Goal: Task Accomplishment & Management: Manage account settings

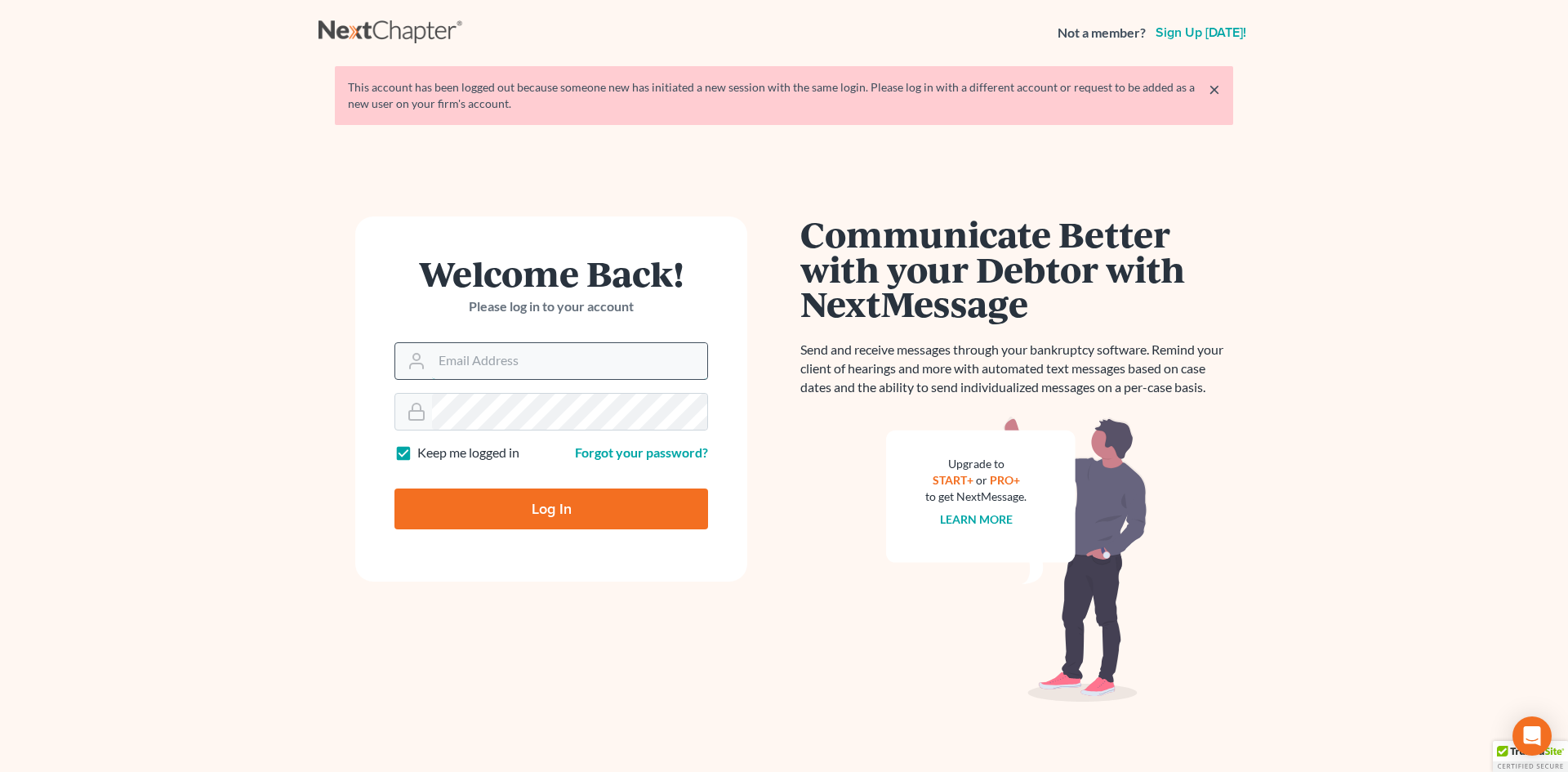
click at [464, 364] on input "Email Address" at bounding box center [569, 361] width 275 height 36
type input "[EMAIL_ADDRESS][DOMAIN_NAME]"
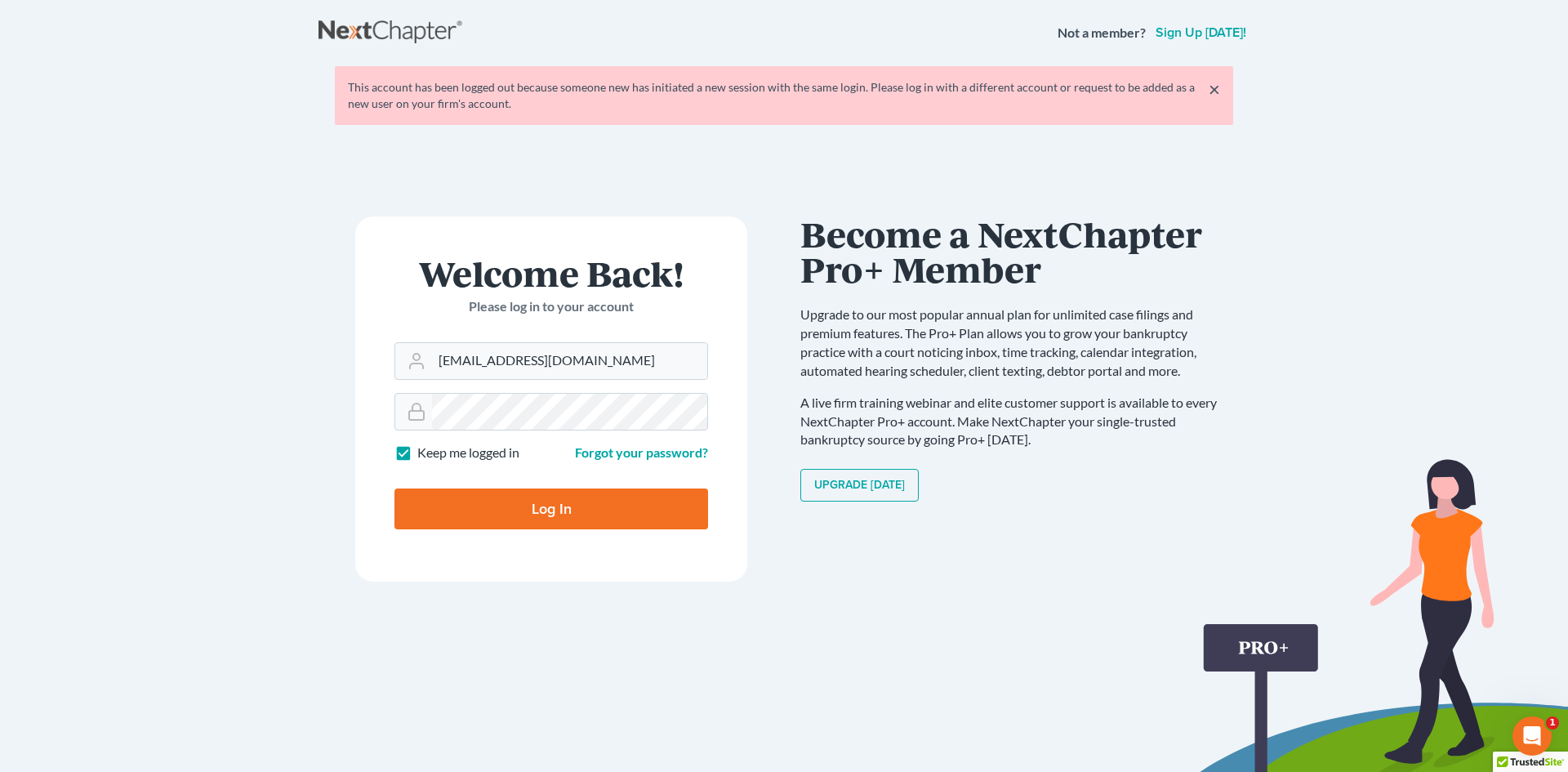
click at [548, 493] on input "Log In" at bounding box center [551, 509] width 313 height 40
type input "Thinking..."
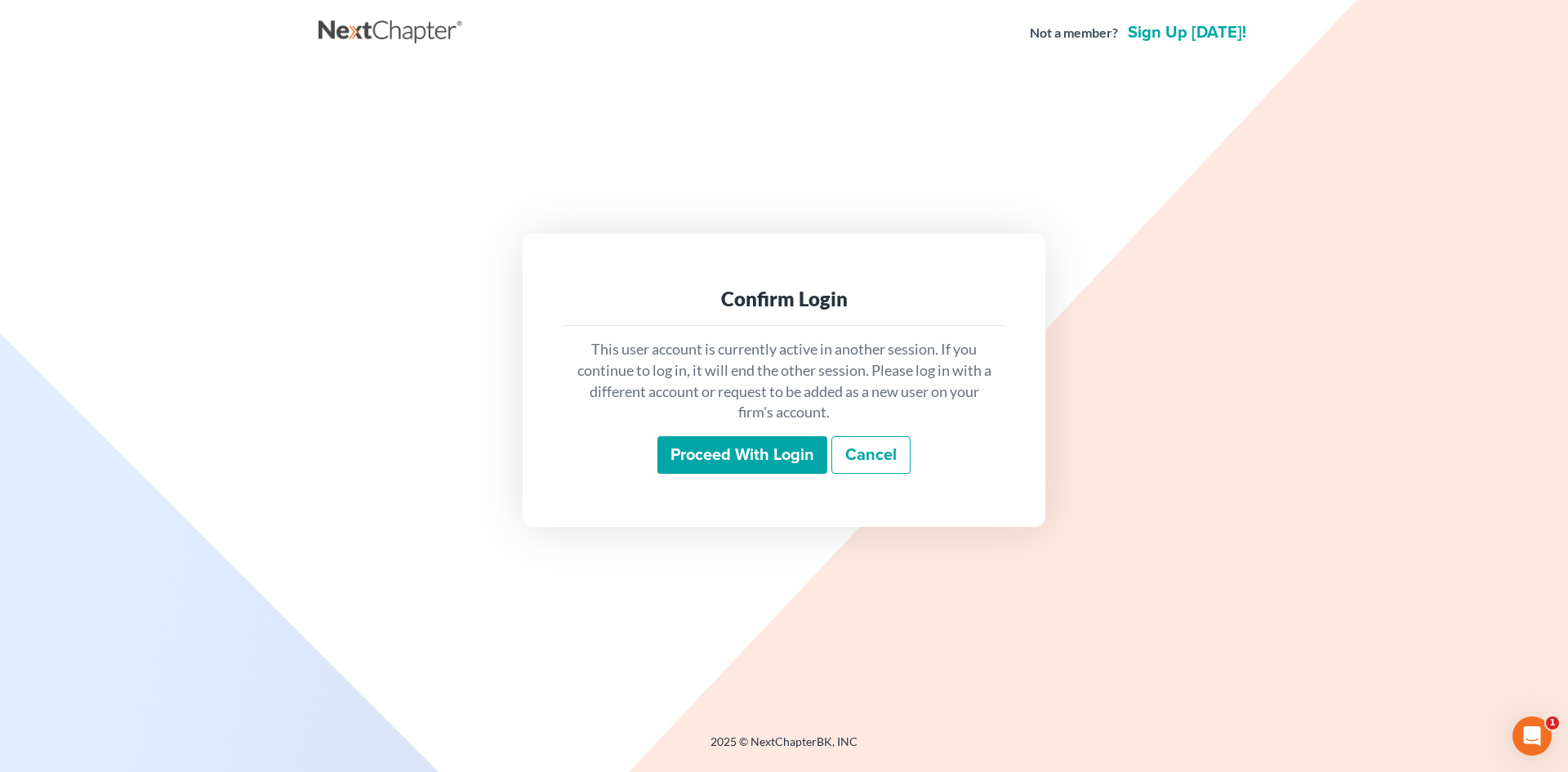
click at [776, 456] on input "Proceed with login" at bounding box center [742, 455] width 170 height 38
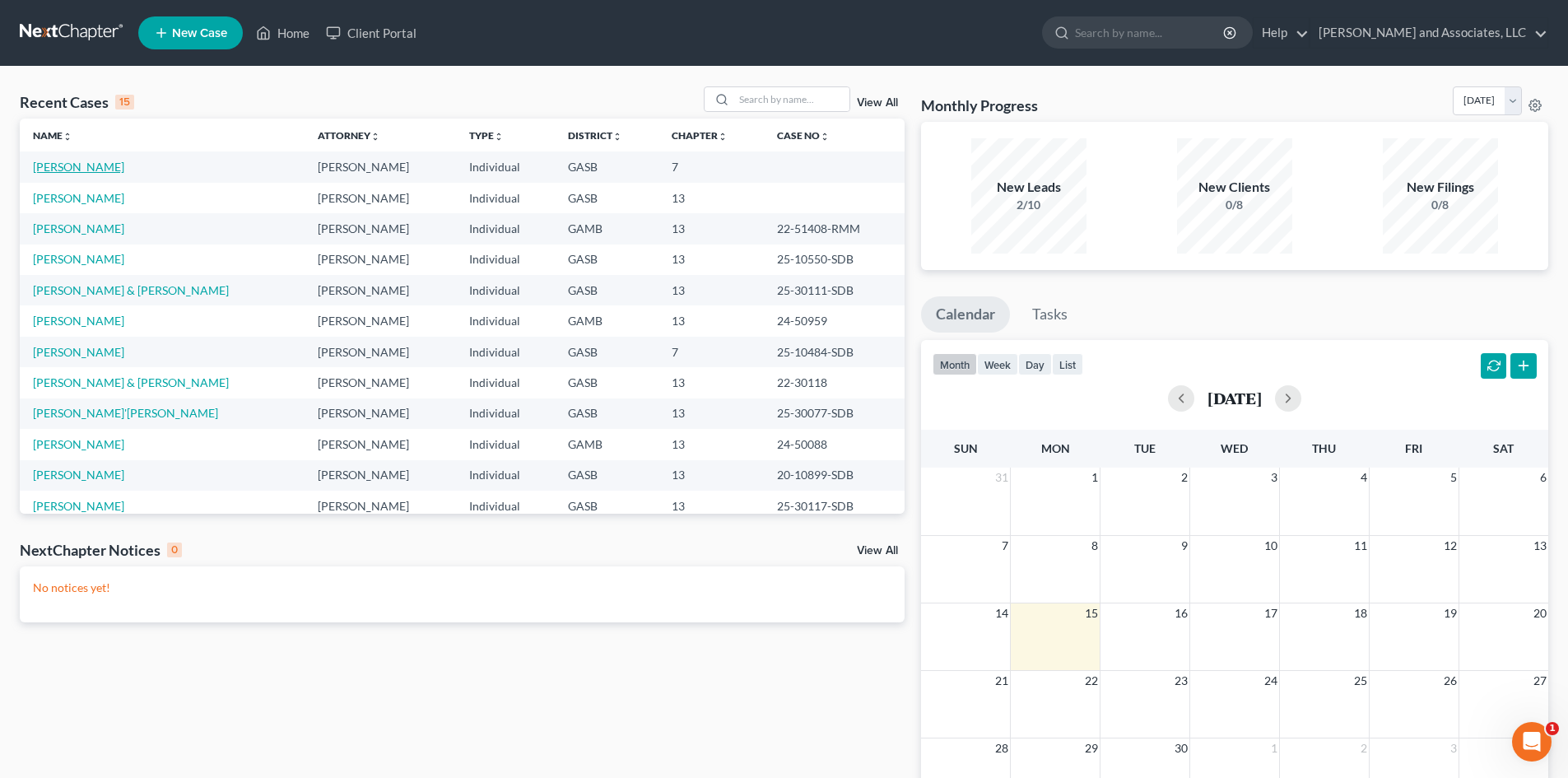
click at [105, 168] on link "[PERSON_NAME]" at bounding box center [78, 167] width 91 height 14
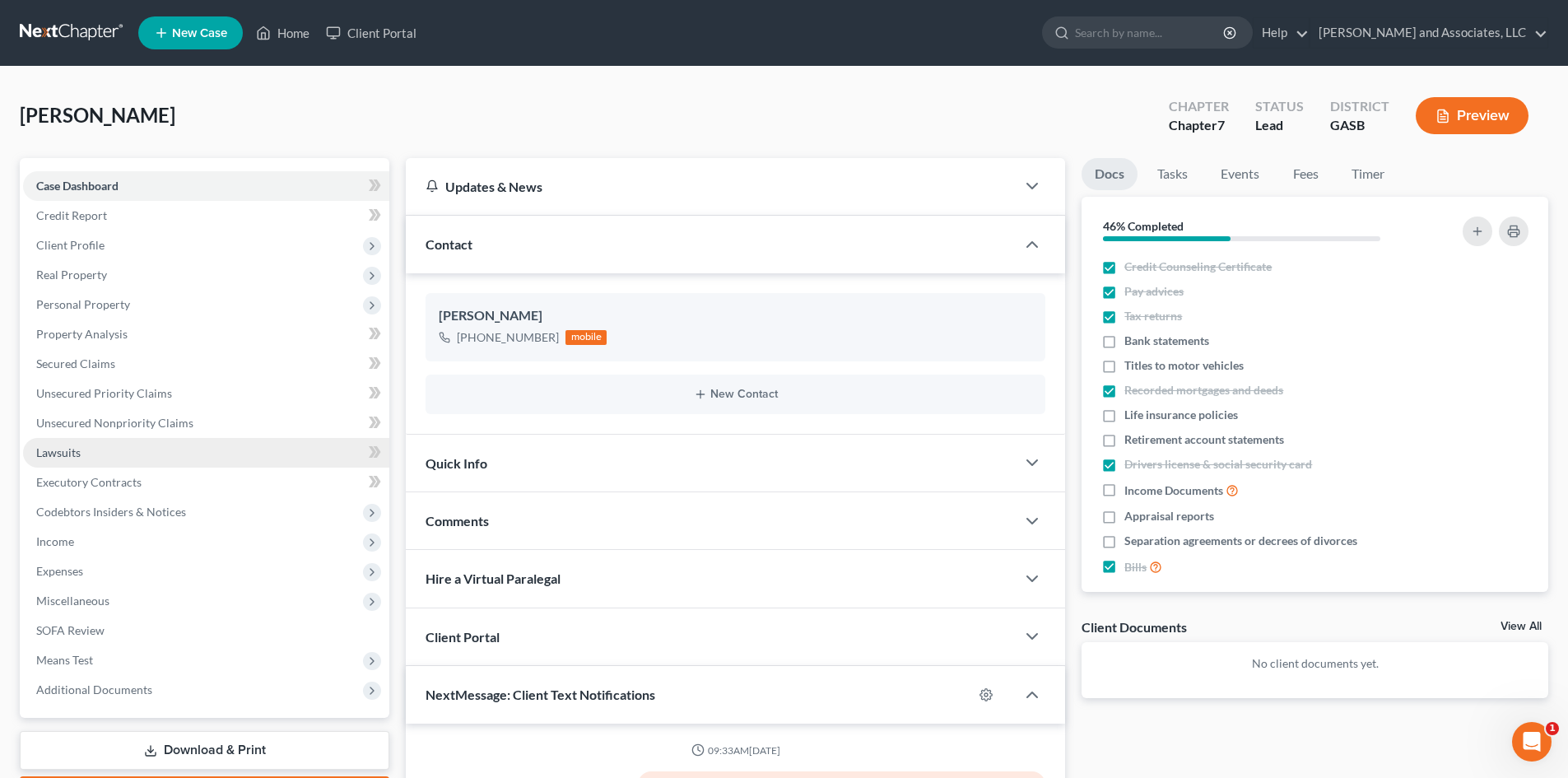
scroll to position [5444, 0]
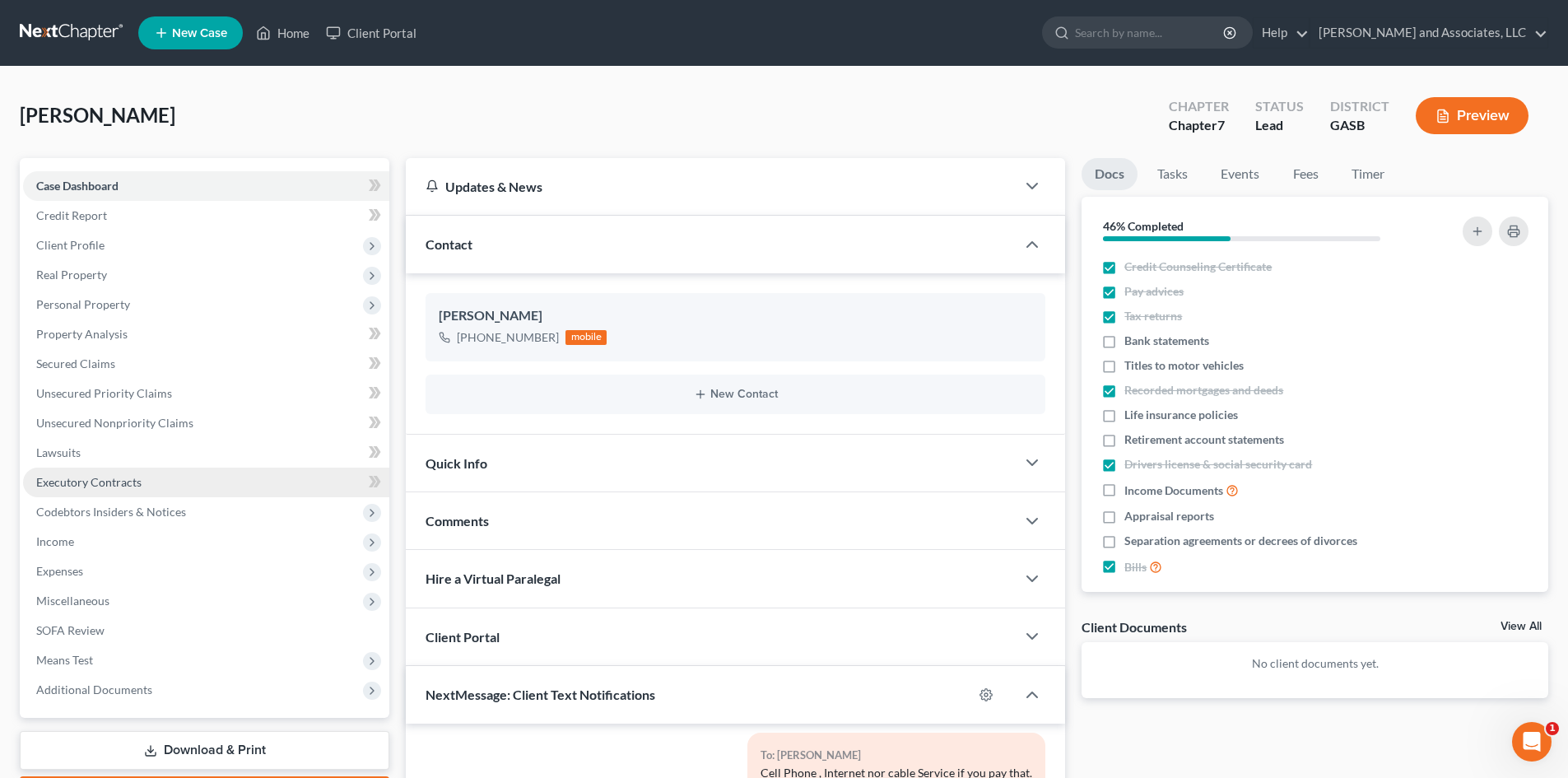
click at [122, 479] on span "Executory Contracts" at bounding box center [89, 482] width 106 height 14
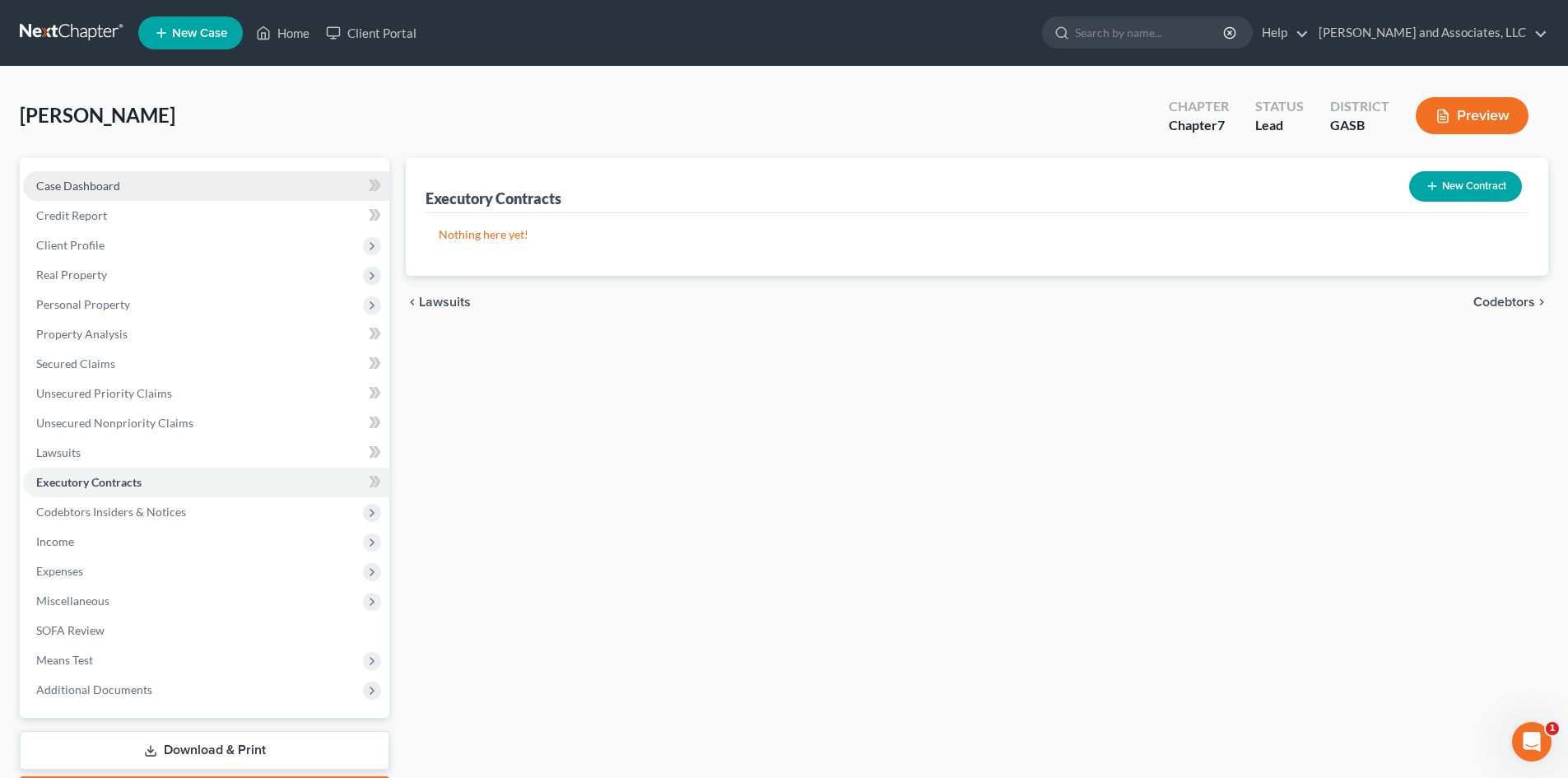
click at [105, 185] on span "Case Dashboard" at bounding box center [78, 185] width 84 height 14
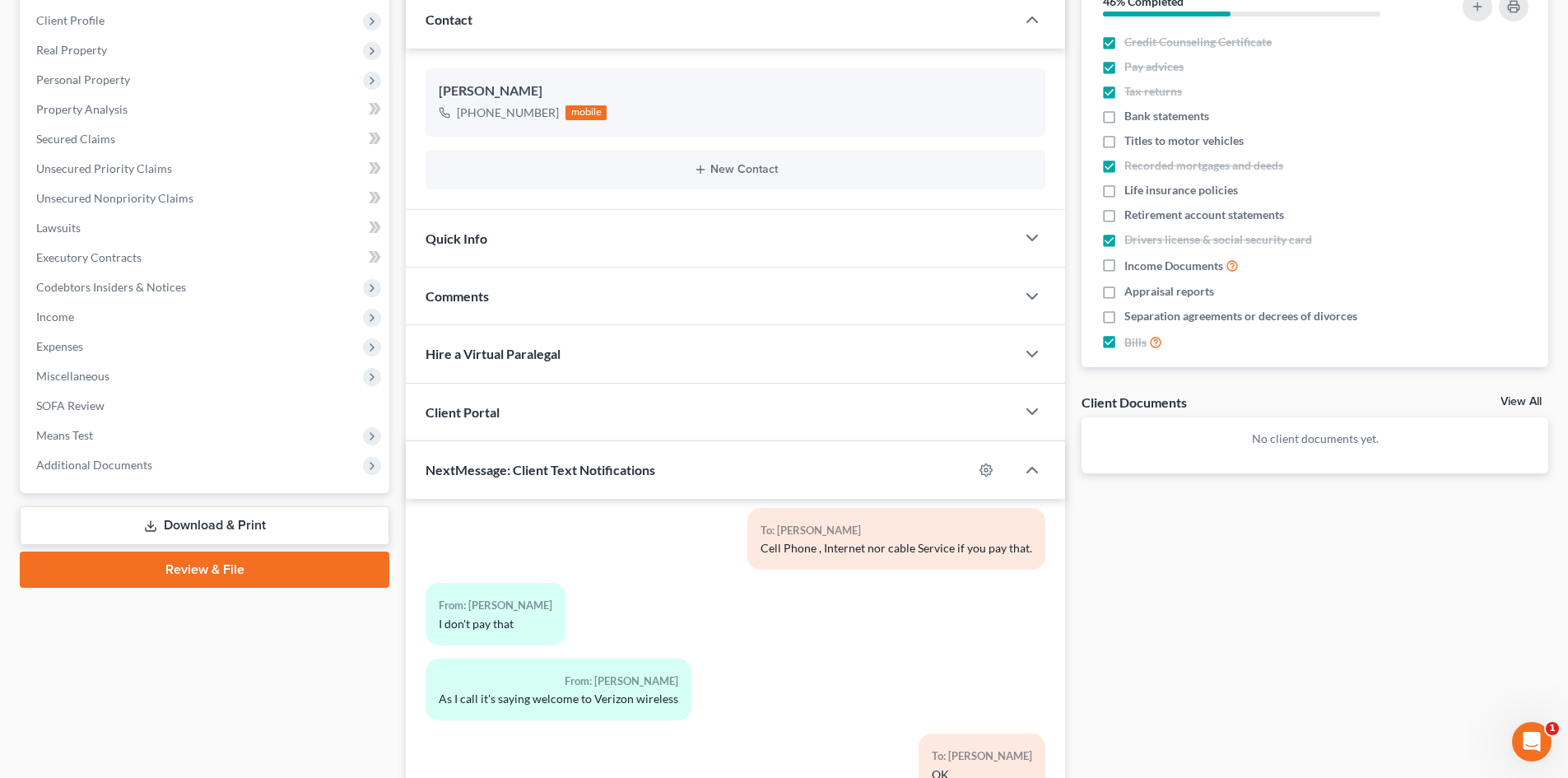
scroll to position [377, 0]
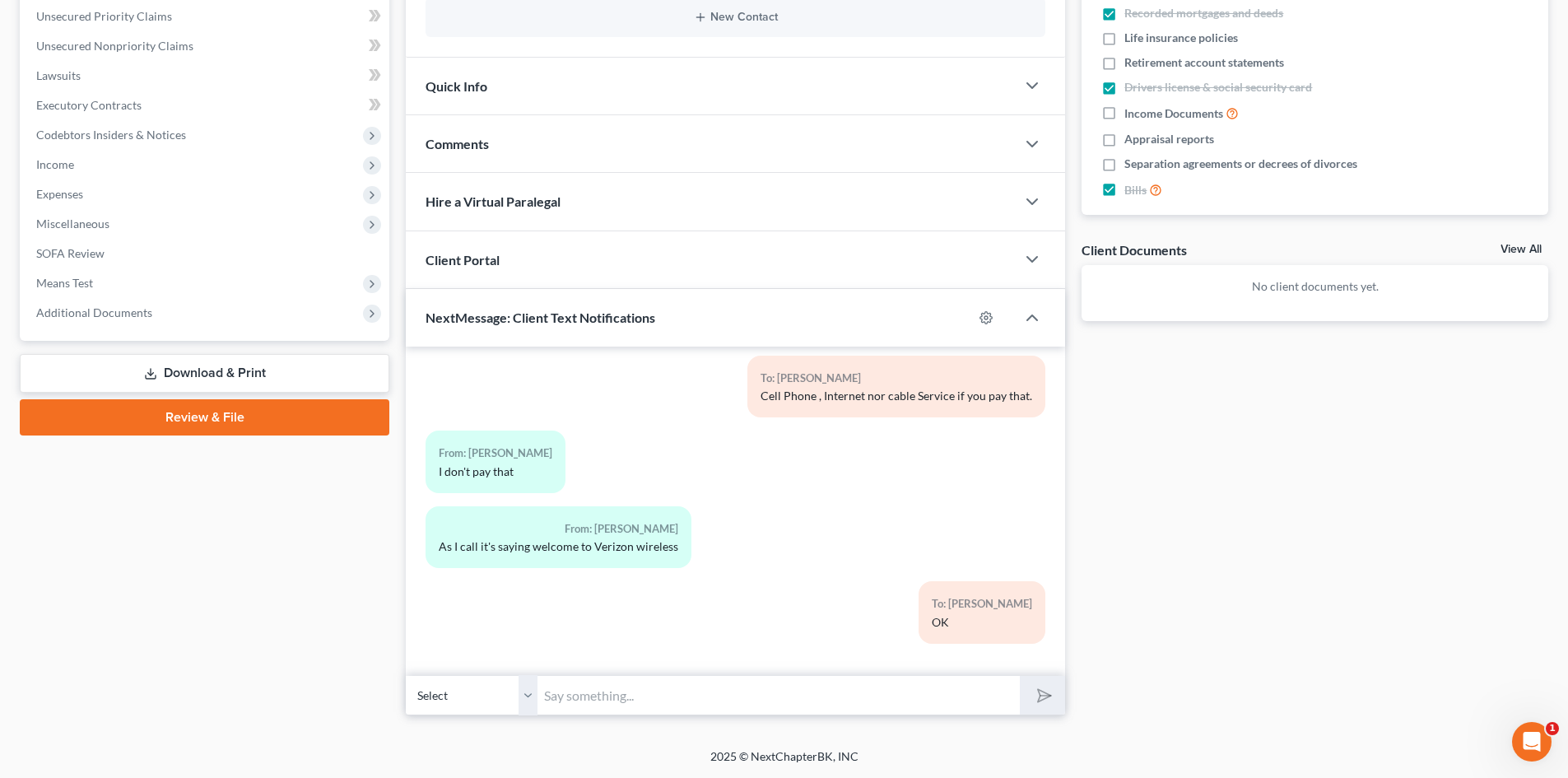
click at [529, 709] on select "Select [PHONE_NUMBER] - [PERSON_NAME]" at bounding box center [472, 695] width 131 height 40
click at [406, 675] on select "Select [PHONE_NUMBER] - [PERSON_NAME]" at bounding box center [472, 695] width 131 height 40
click at [579, 694] on input "text" at bounding box center [779, 695] width 482 height 40
type input "[PERSON_NAME]. please give attorney [PERSON_NAME] a call. We are going to refle…"
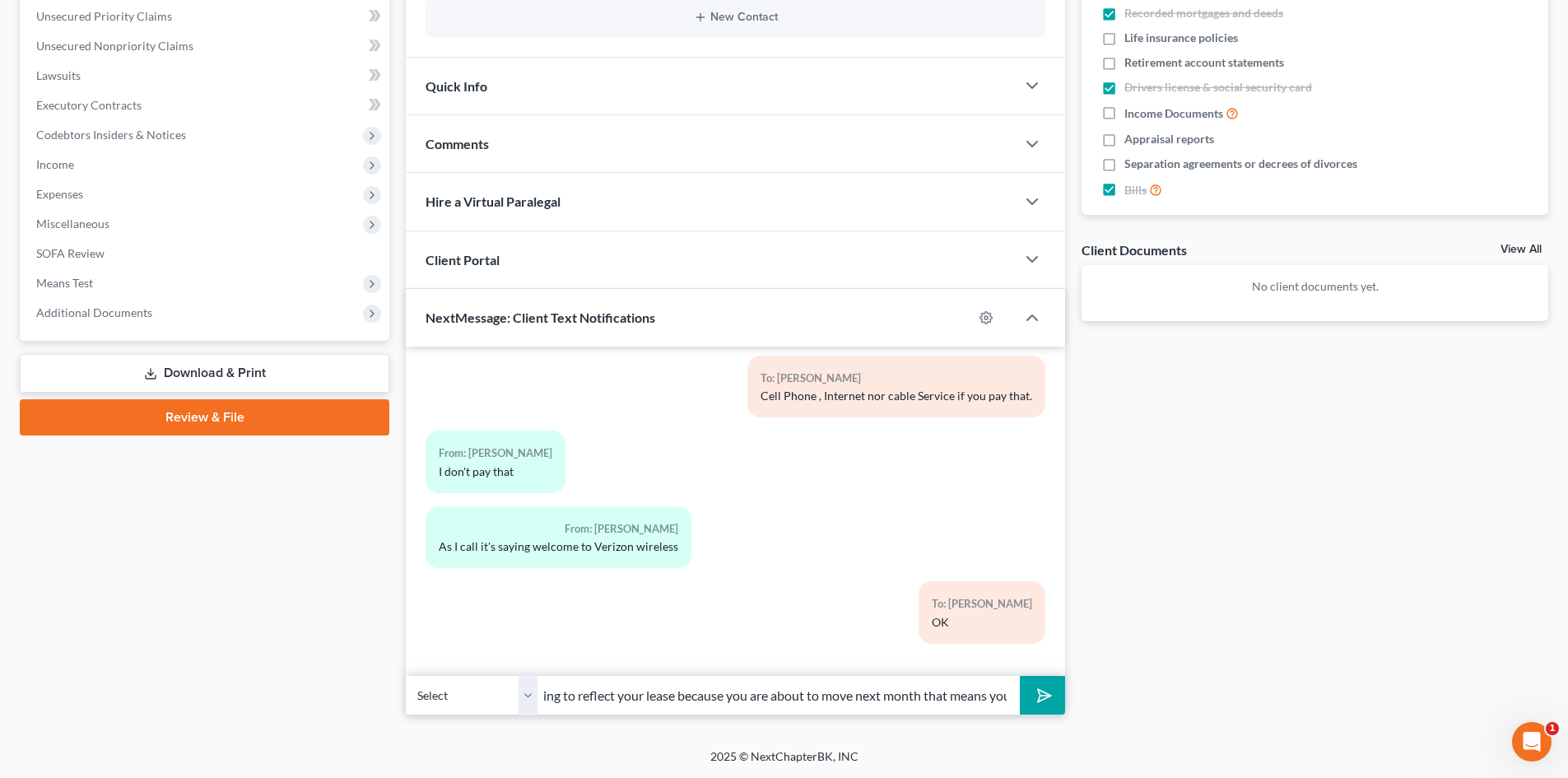
click at [1020, 676] on button "submit" at bounding box center [1042, 695] width 45 height 39
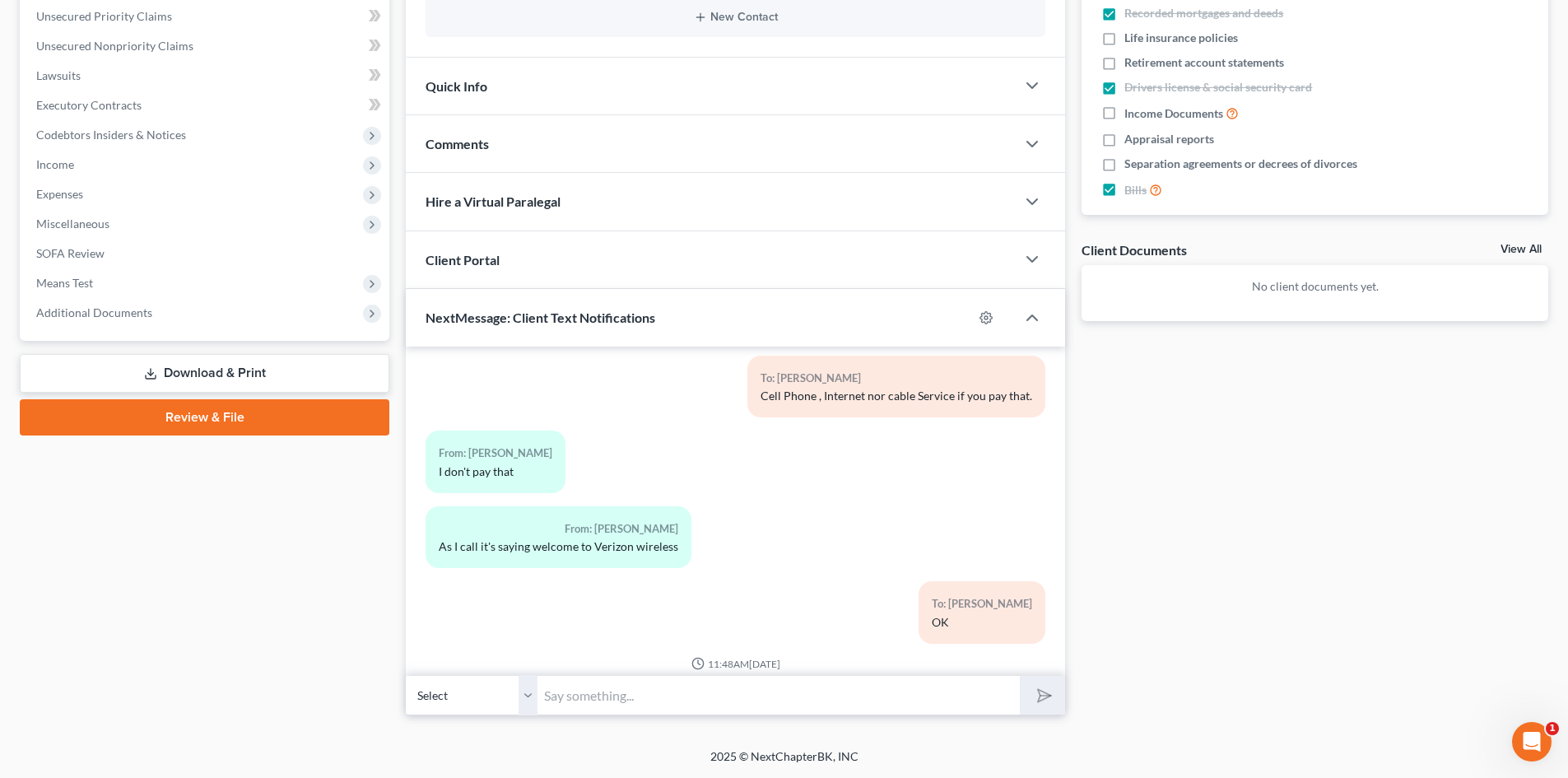
scroll to position [5580, 0]
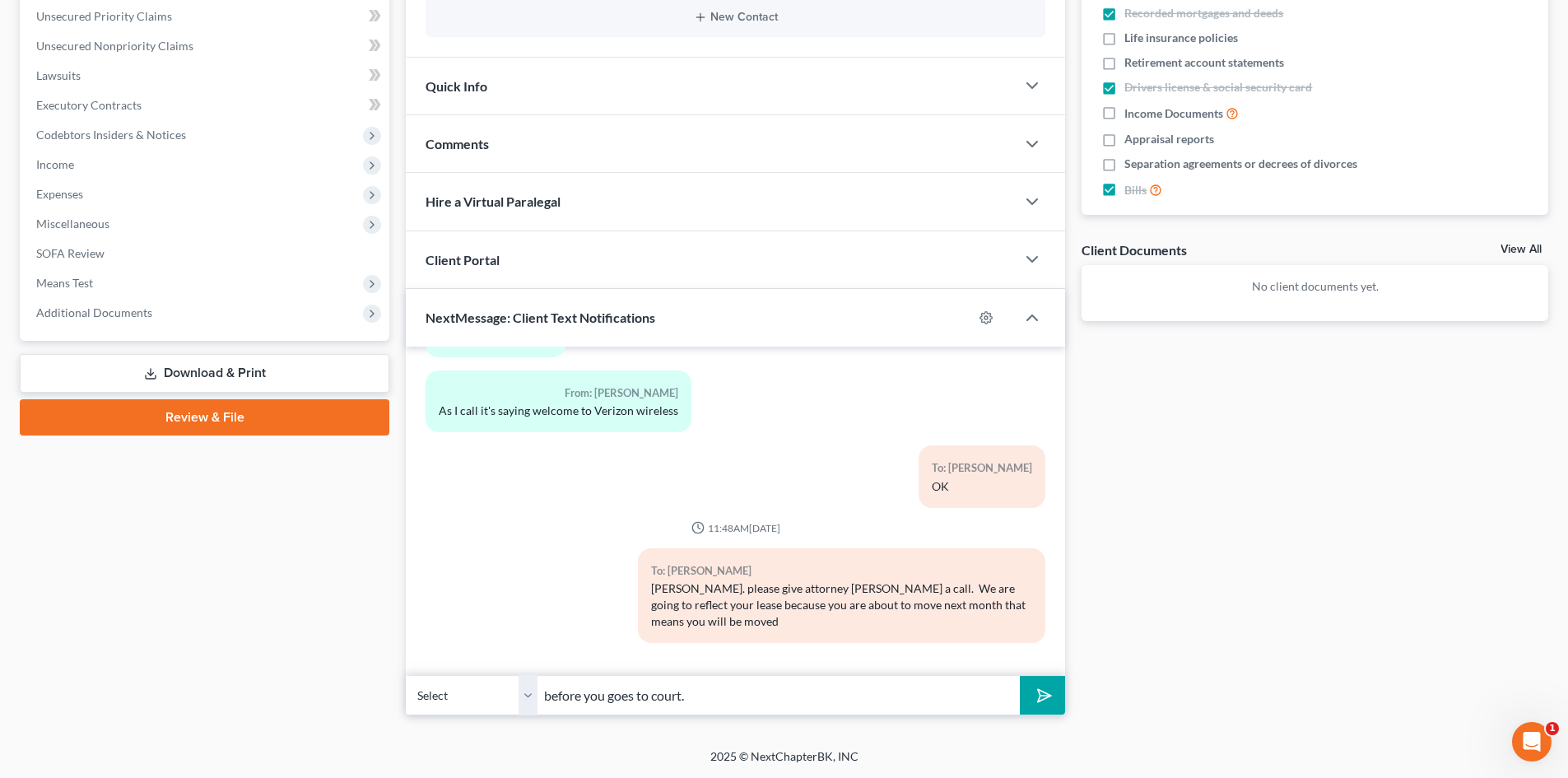
type input "before you goes to court."
click at [1020, 676] on button "submit" at bounding box center [1042, 695] width 45 height 39
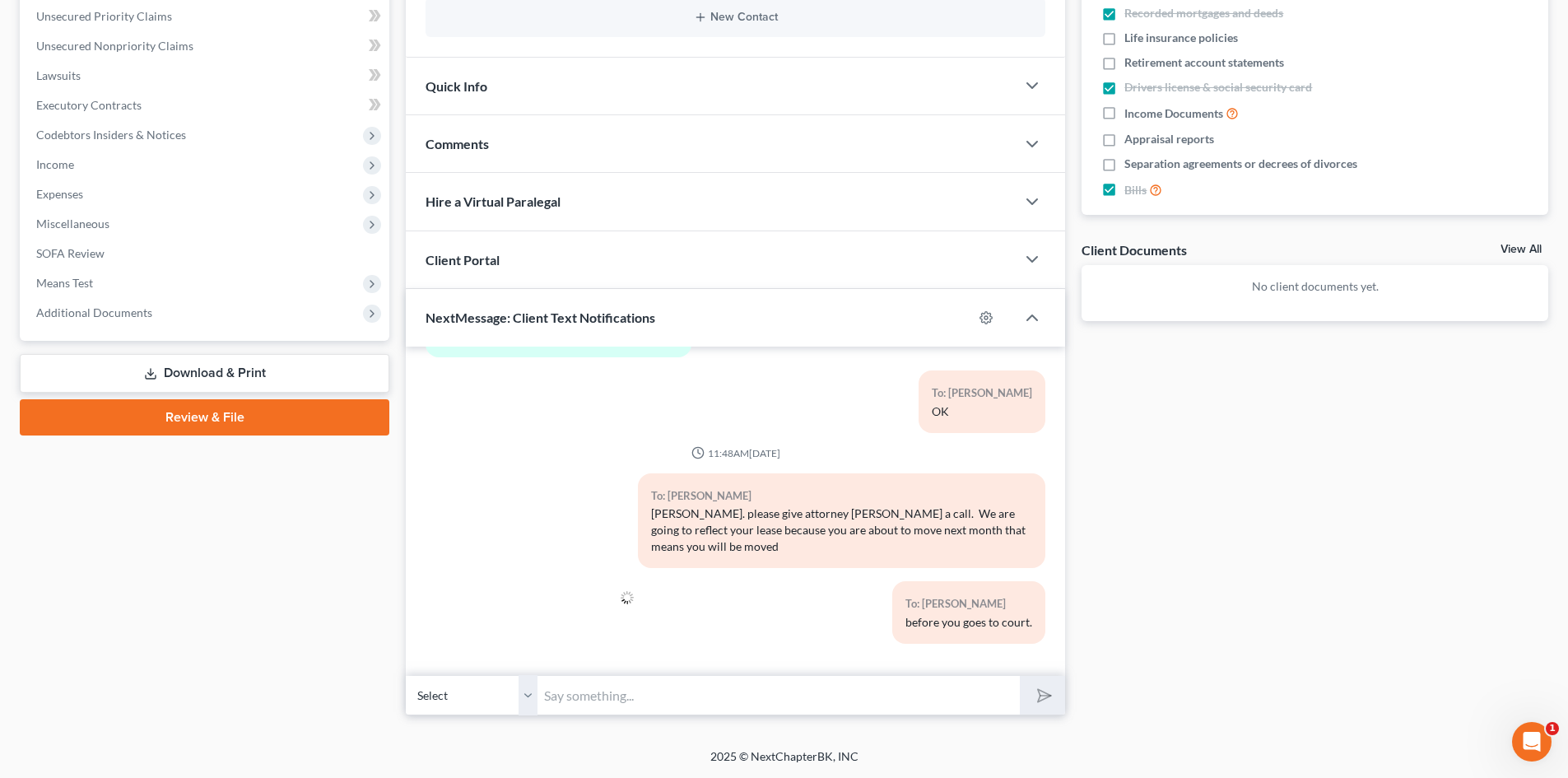
type input "t"
type input "Also, we will need the physical Address of where you are going to move."
click at [1020, 676] on button "submit" at bounding box center [1042, 695] width 45 height 39
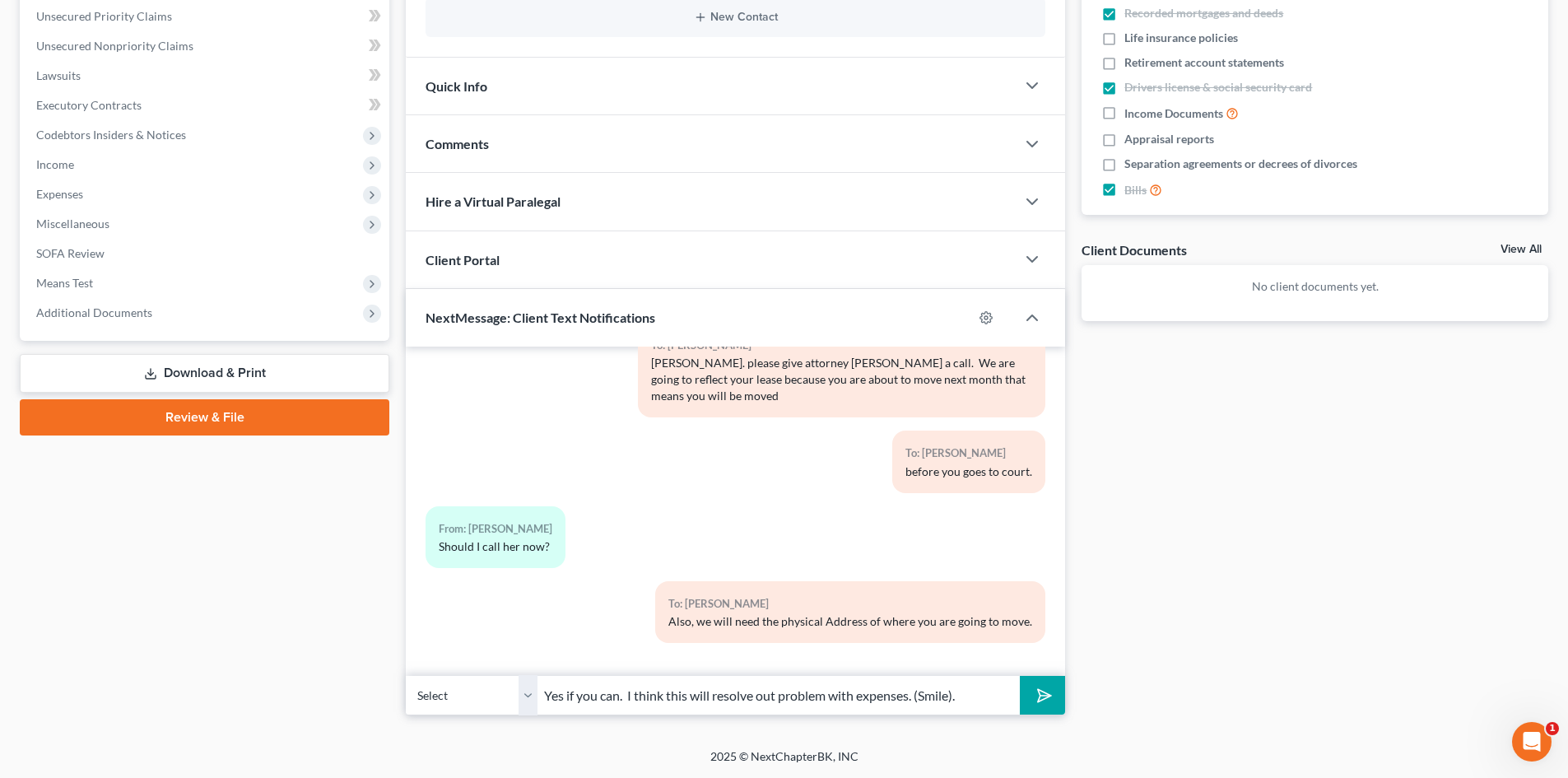
type input "Yes if you can. I think this will resolve out problem with expenses. (Smile)."
click at [1020, 676] on button "submit" at bounding box center [1042, 695] width 45 height 39
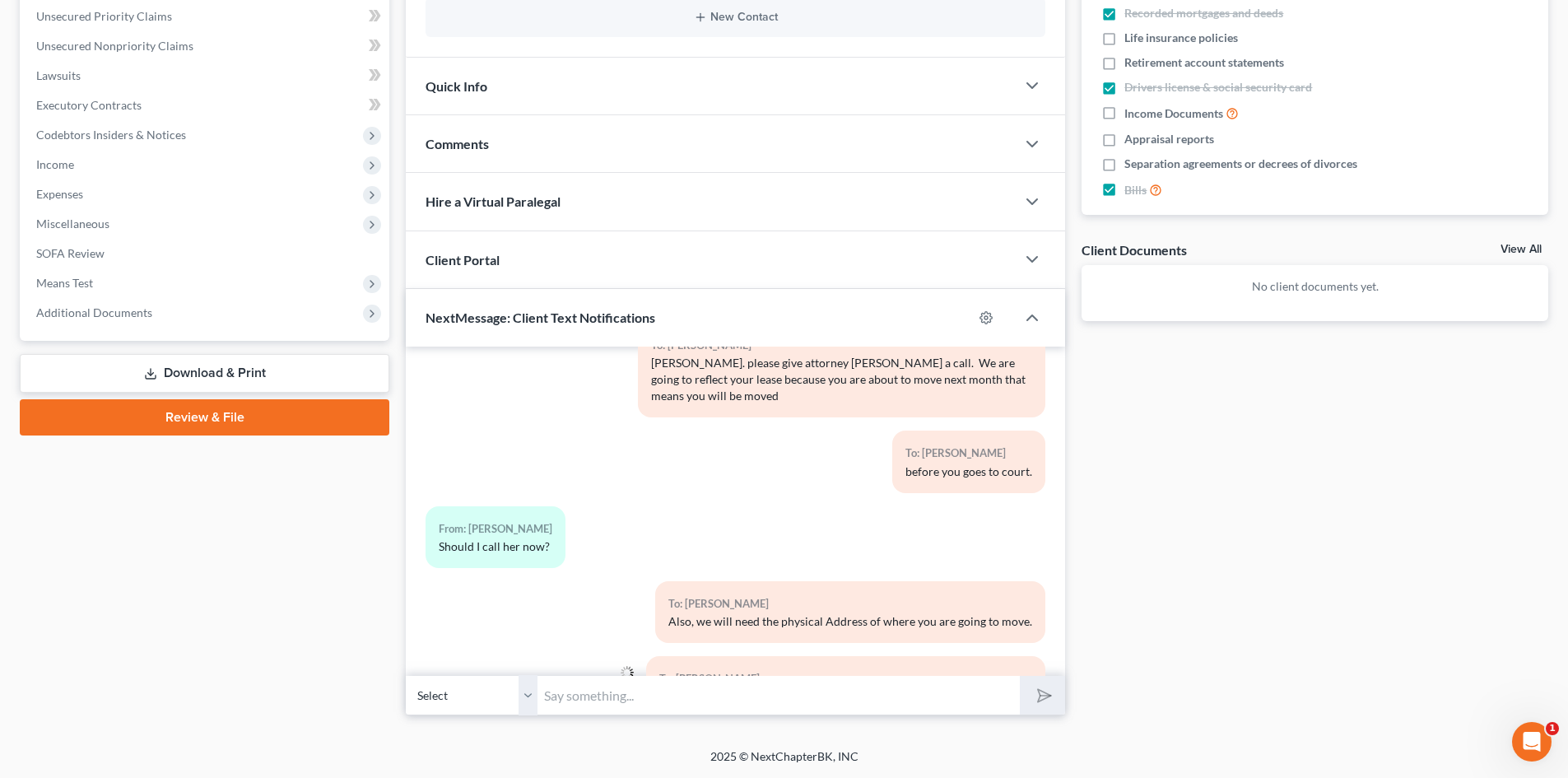
scroll to position [5881, 0]
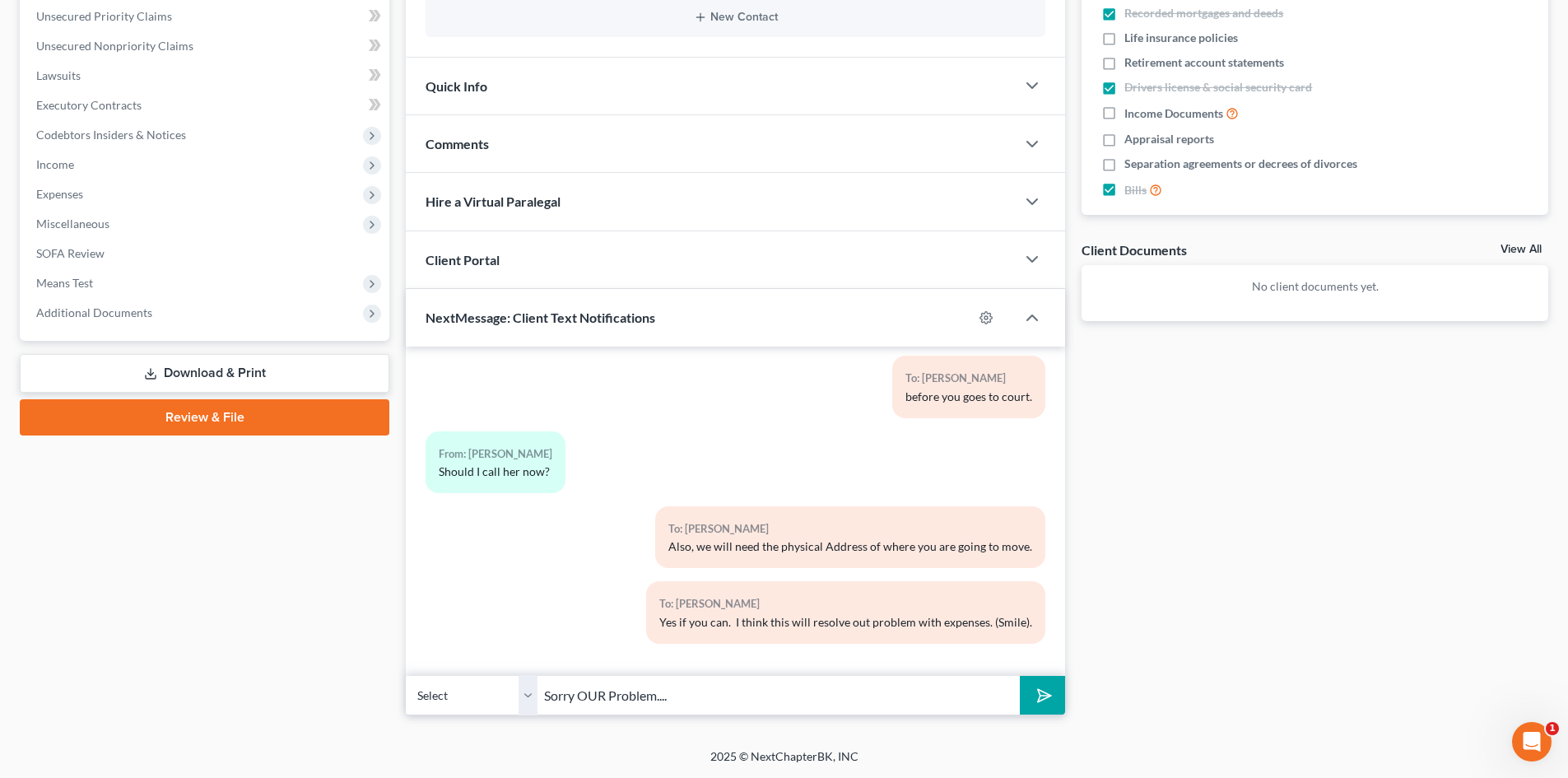
type input "Sorry OUR Problem...."
click at [1020, 676] on button "submit" at bounding box center [1042, 695] width 45 height 39
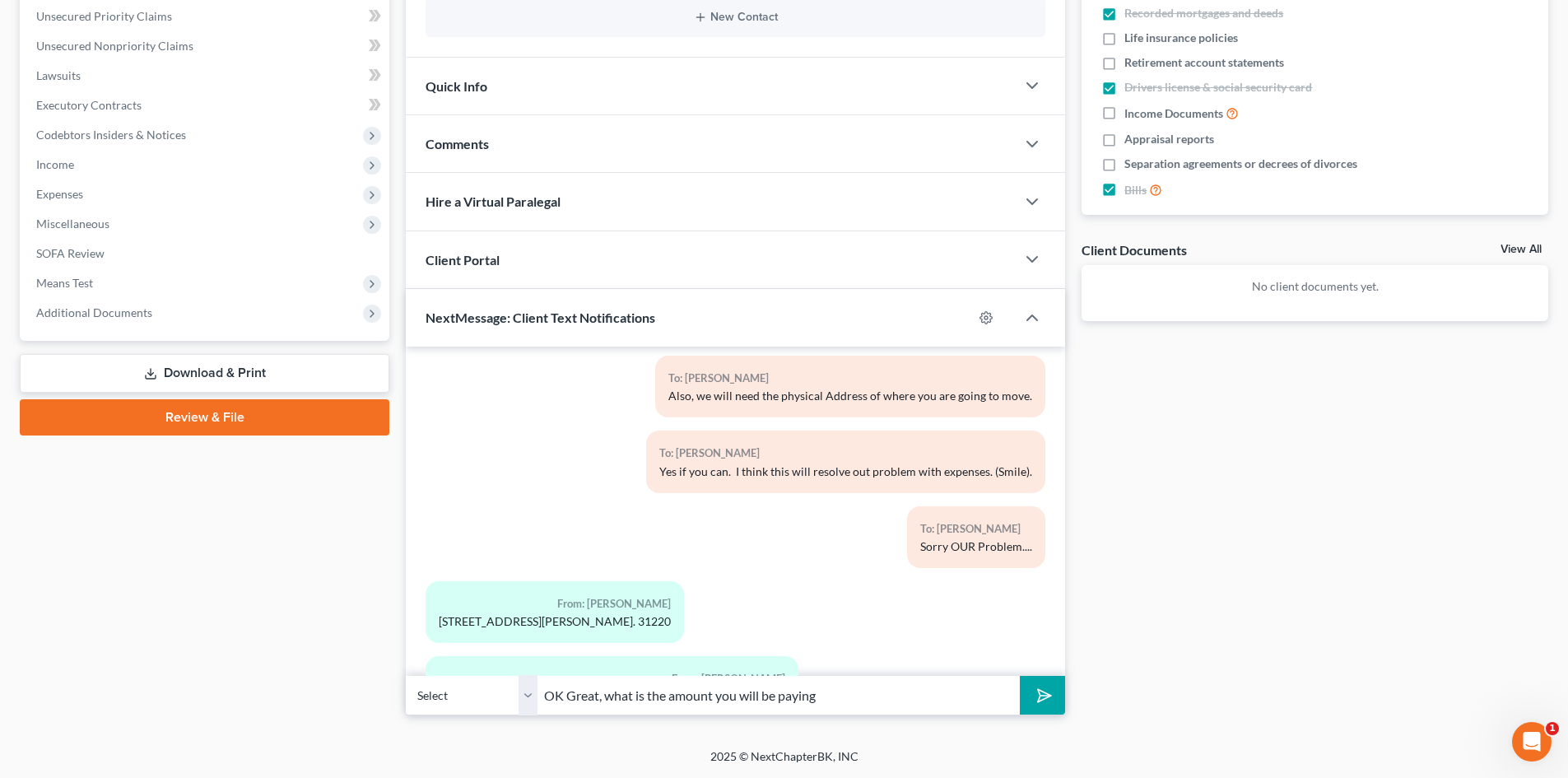
scroll to position [6106, 0]
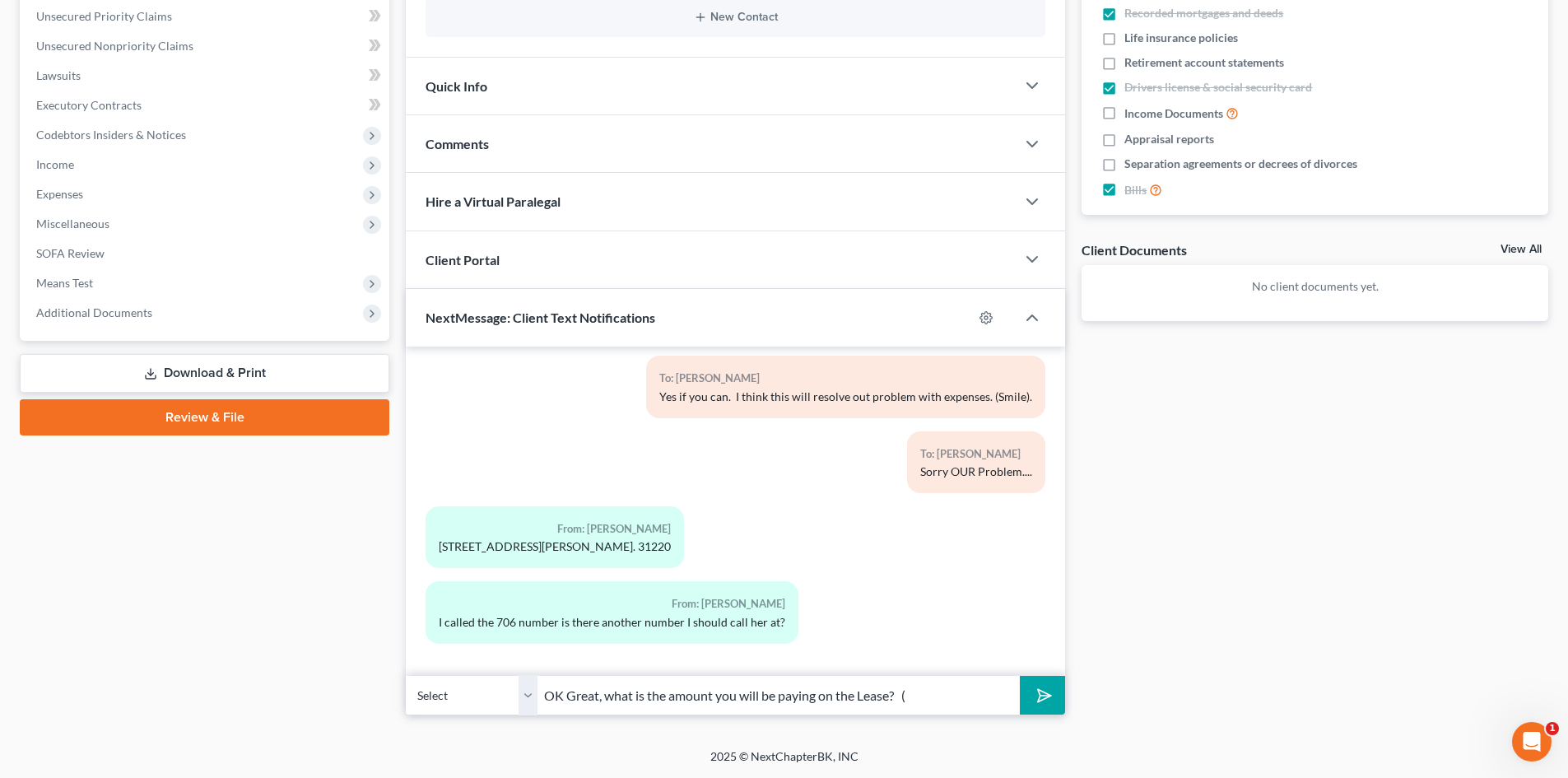
click at [919, 697] on input "OK Great, what is the amount you will be paying on the Lease? (" at bounding box center [779, 695] width 482 height 40
click at [998, 698] on input ")OK Great, what is the amount you will be paying on the Lease? Call her here (" at bounding box center [779, 695] width 482 height 40
type input ")OK Great, what is the amount you will be paying on the Lease? Call her here [P…"
click at [1020, 676] on button "submit" at bounding box center [1042, 695] width 45 height 39
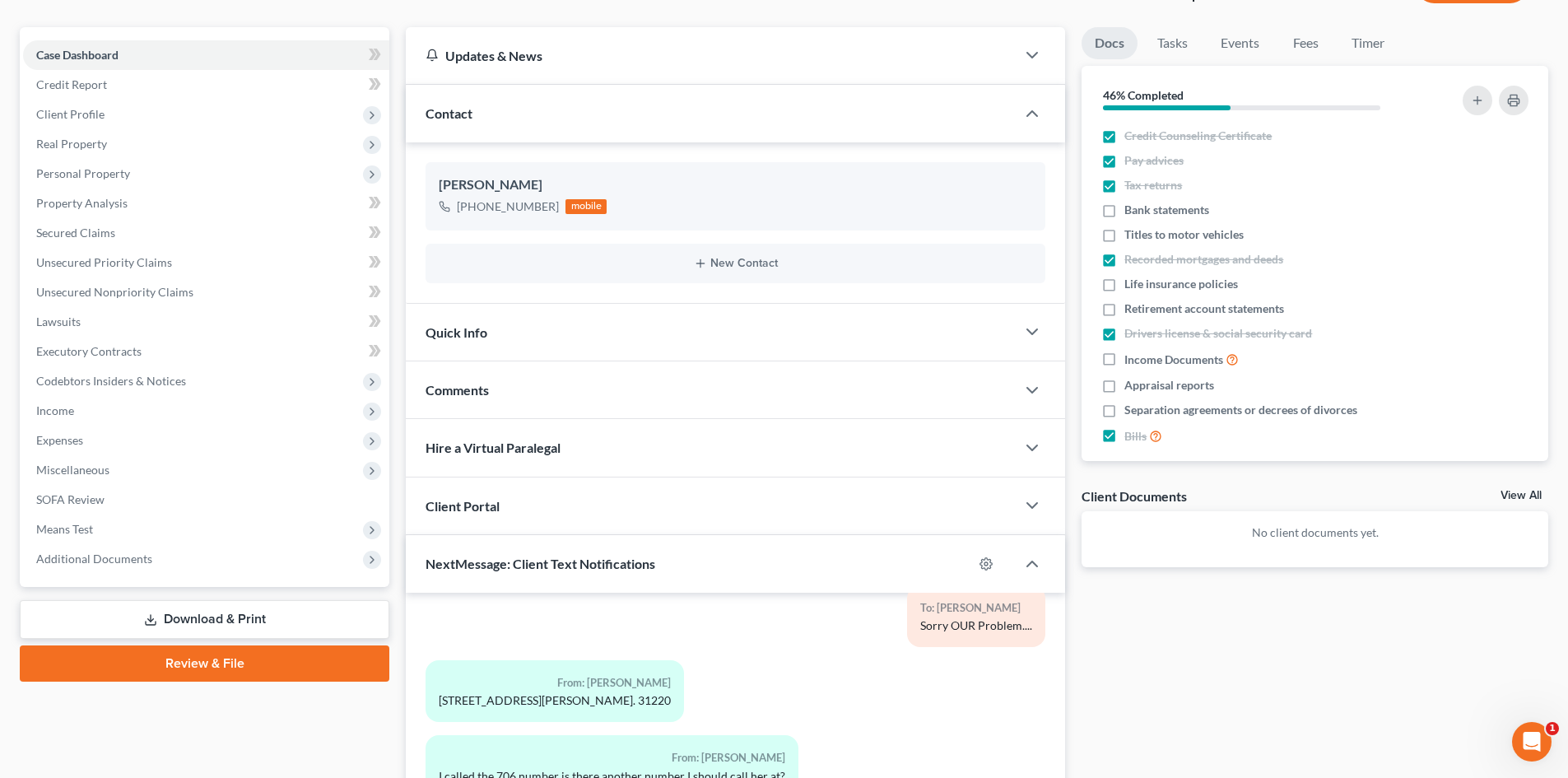
scroll to position [0, 0]
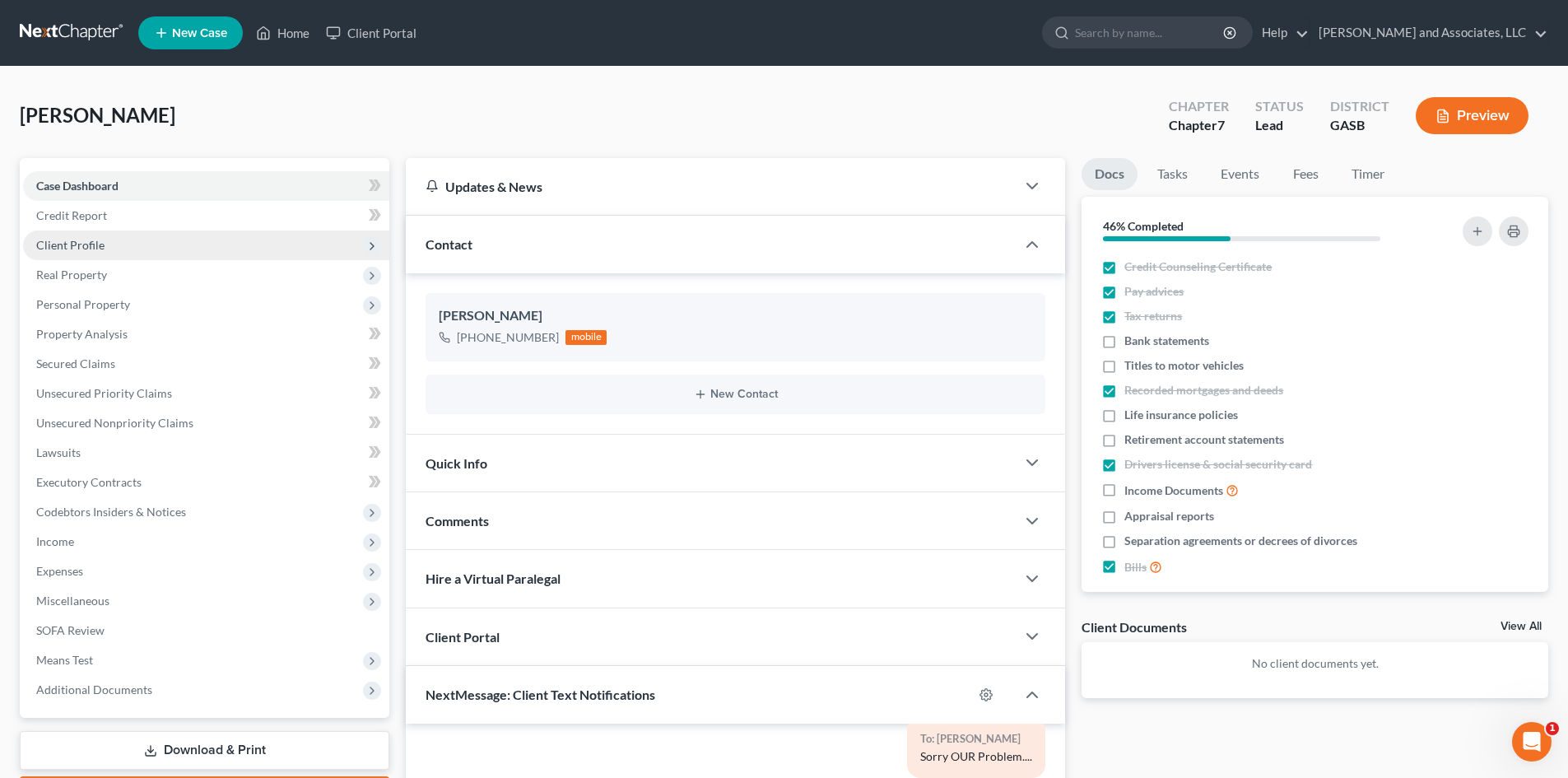
click at [93, 247] on span "Client Profile" at bounding box center [70, 245] width 68 height 14
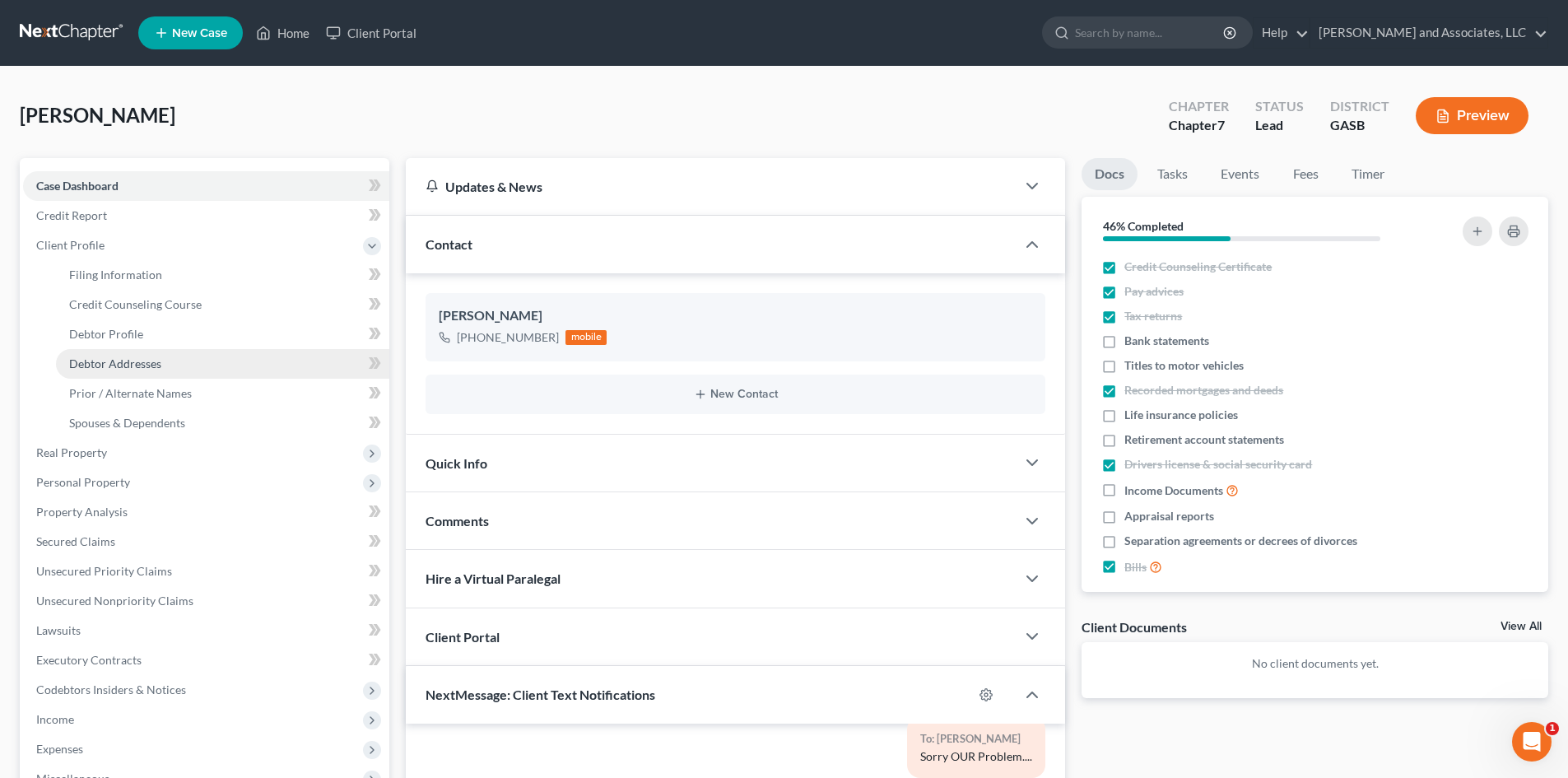
click at [151, 365] on span "Debtor Addresses" at bounding box center [115, 364] width 92 height 14
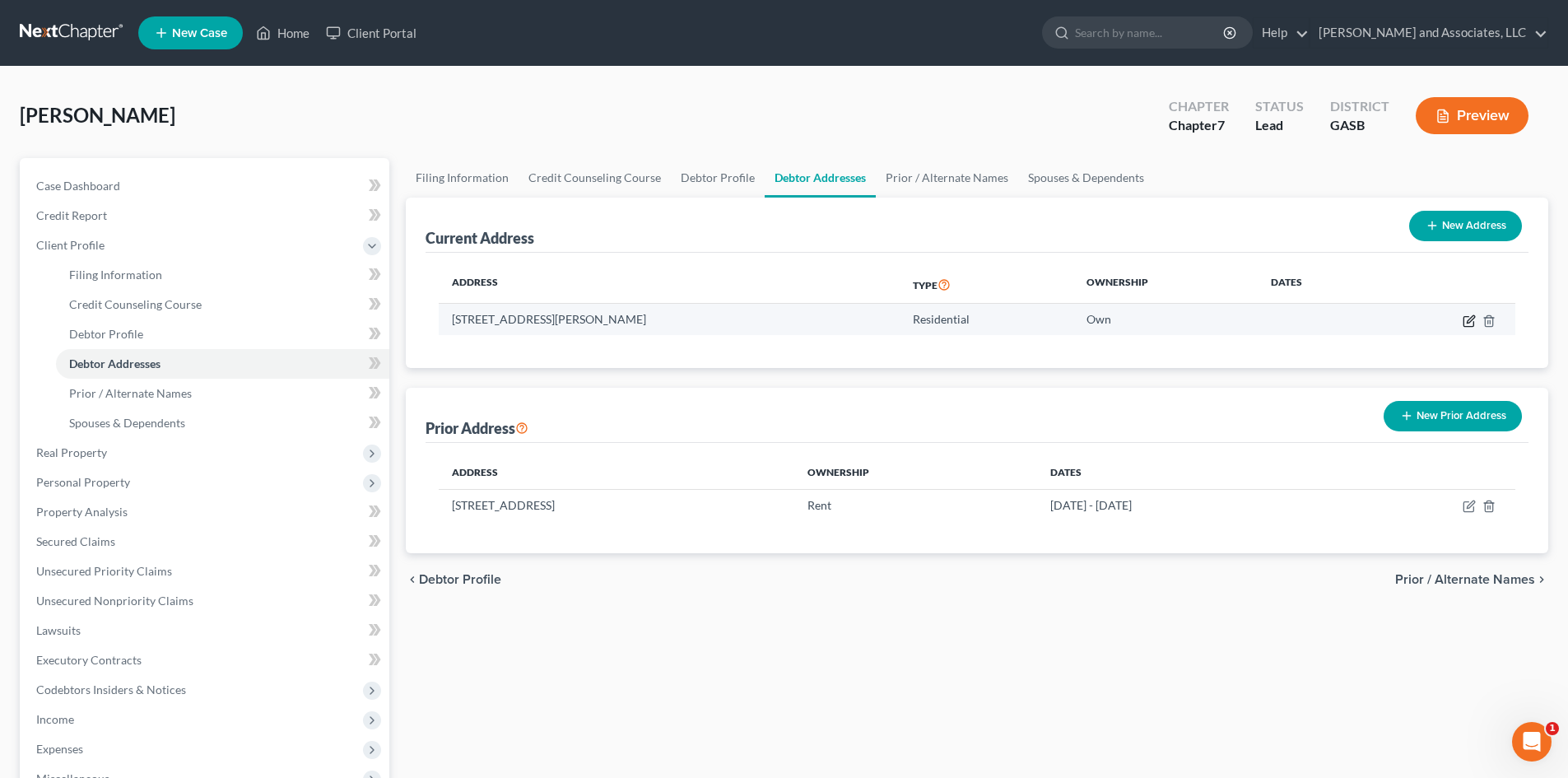
click at [1470, 319] on icon "button" at bounding box center [1469, 320] width 13 height 13
select select "10"
select select "0"
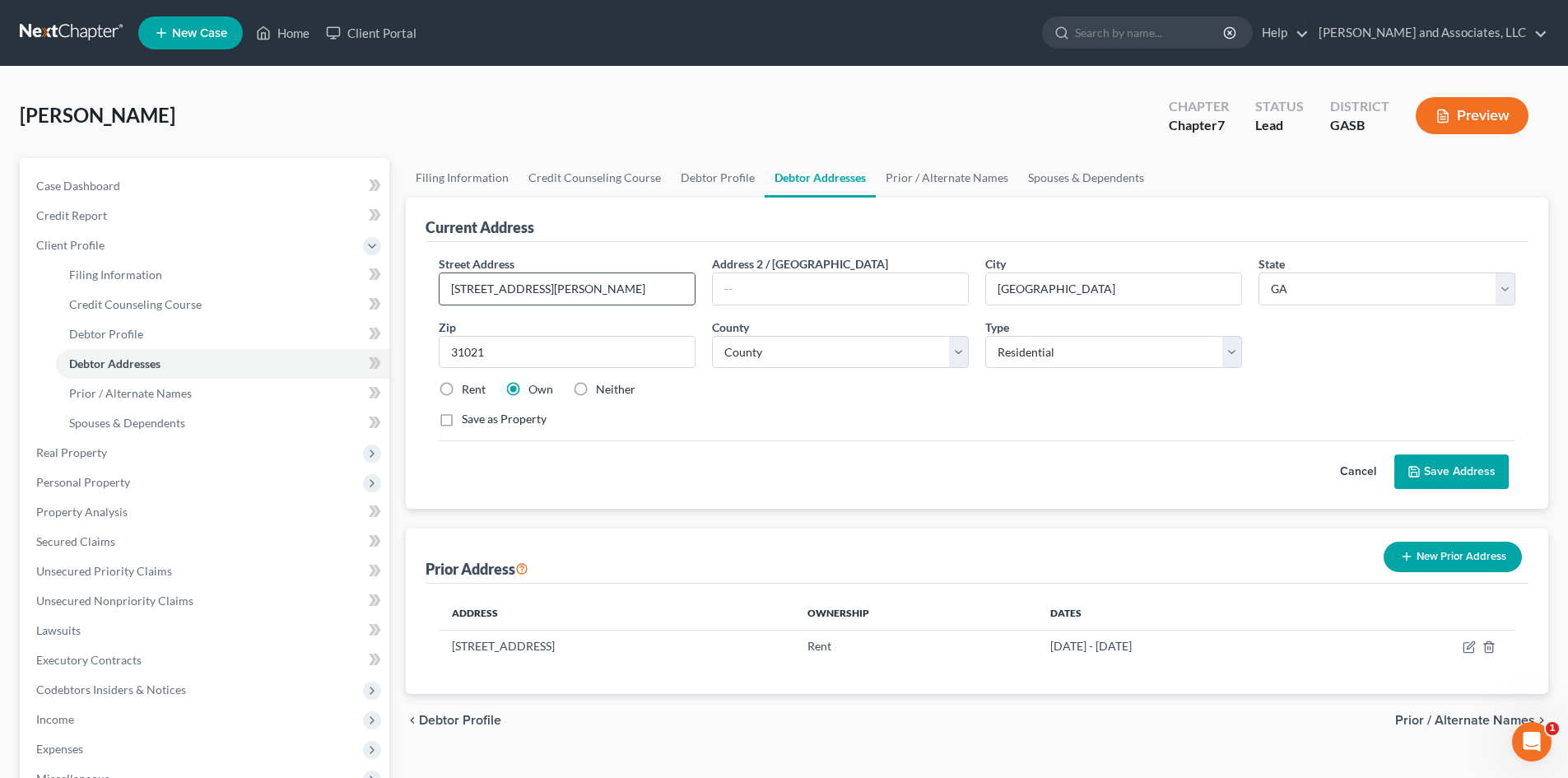
click at [561, 290] on input "[STREET_ADDRESS][PERSON_NAME]" at bounding box center [568, 288] width 255 height 31
type input "1"
type input "[STREET_ADDRESS]"
click at [1043, 297] on input "[GEOGRAPHIC_DATA]" at bounding box center [1114, 288] width 255 height 31
type input "D"
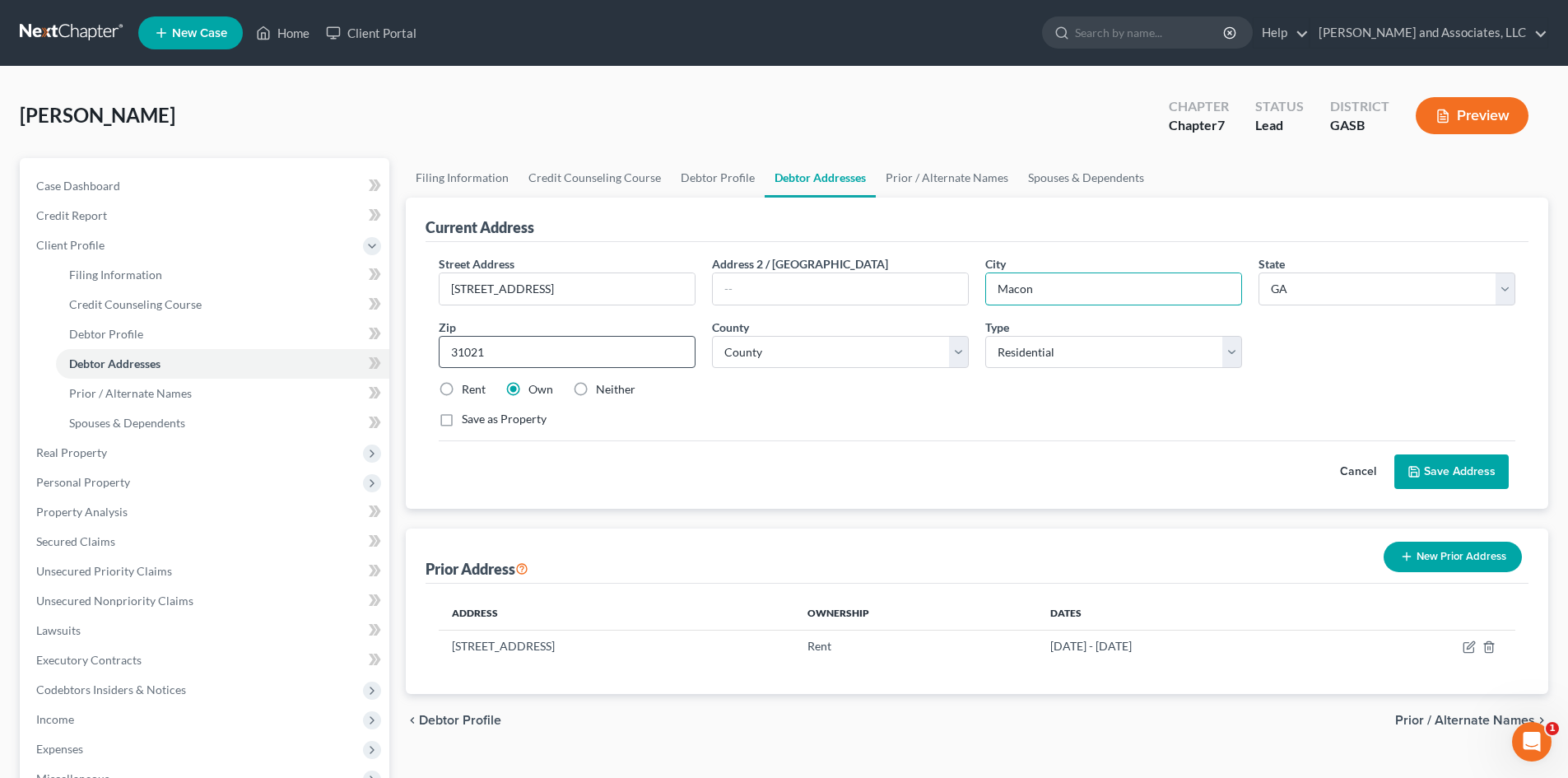
type input "Macon"
click at [489, 352] on input "31021" at bounding box center [568, 352] width 257 height 33
type input "3"
type input "31220"
click at [946, 352] on select "County [GEOGRAPHIC_DATA] [GEOGRAPHIC_DATA] [GEOGRAPHIC_DATA] [GEOGRAPHIC_DATA] …" at bounding box center [841, 352] width 257 height 33
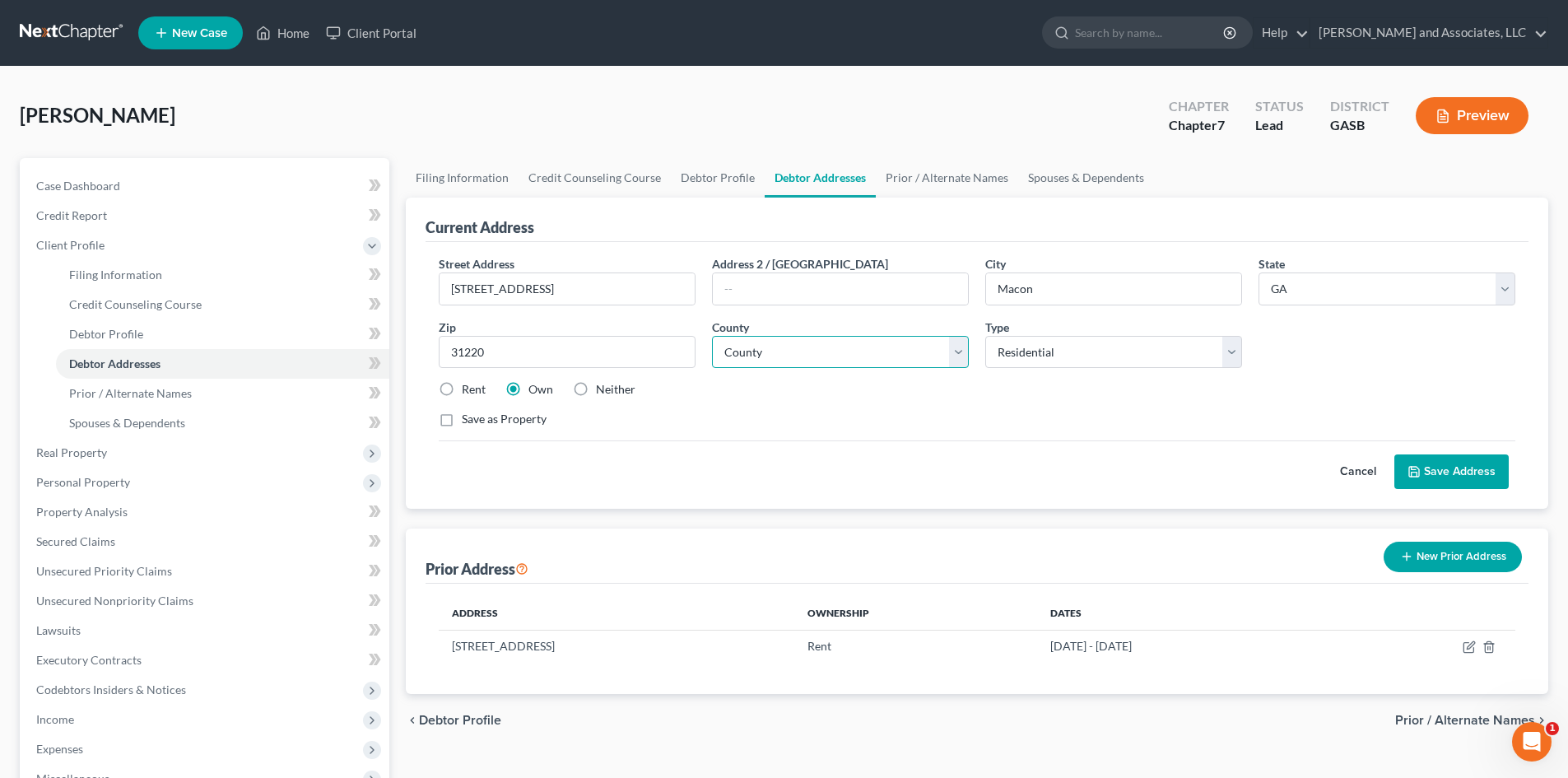
select select "10"
click at [712, 336] on select "County [GEOGRAPHIC_DATA] [GEOGRAPHIC_DATA] [GEOGRAPHIC_DATA] [GEOGRAPHIC_DATA] …" at bounding box center [841, 352] width 257 height 33
click at [1452, 469] on button "Save Address" at bounding box center [1451, 471] width 114 height 35
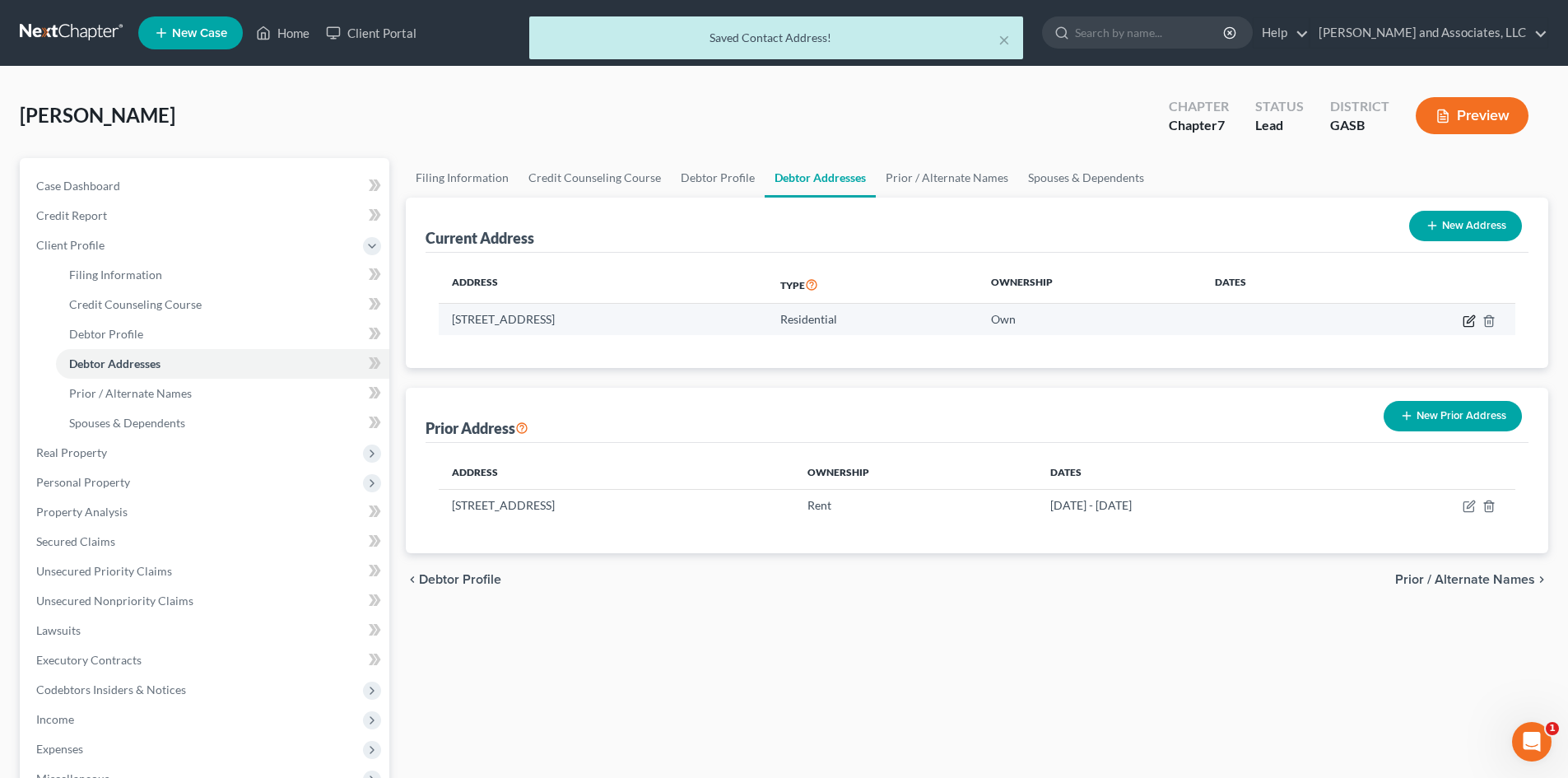
click at [1472, 318] on icon "button" at bounding box center [1469, 320] width 13 height 13
select select "10"
select select "0"
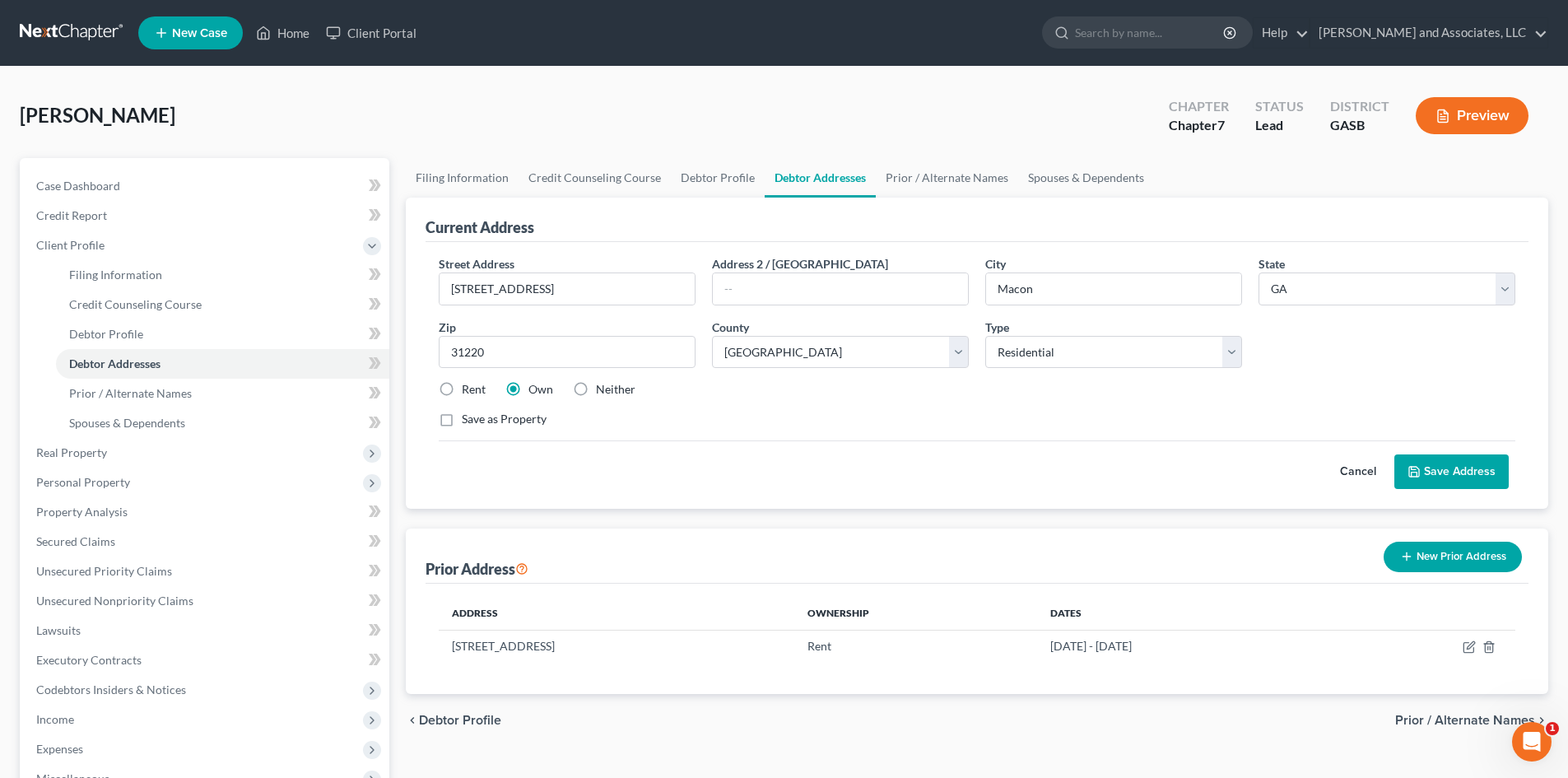
click at [462, 386] on label "Rent" at bounding box center [474, 389] width 24 height 17
click at [468, 386] on input "Rent" at bounding box center [474, 387] width 11 height 11
radio input "true"
click at [752, 286] on input "text" at bounding box center [841, 288] width 255 height 31
type input "[STREET_ADDRESS][PERSON_NAME]"
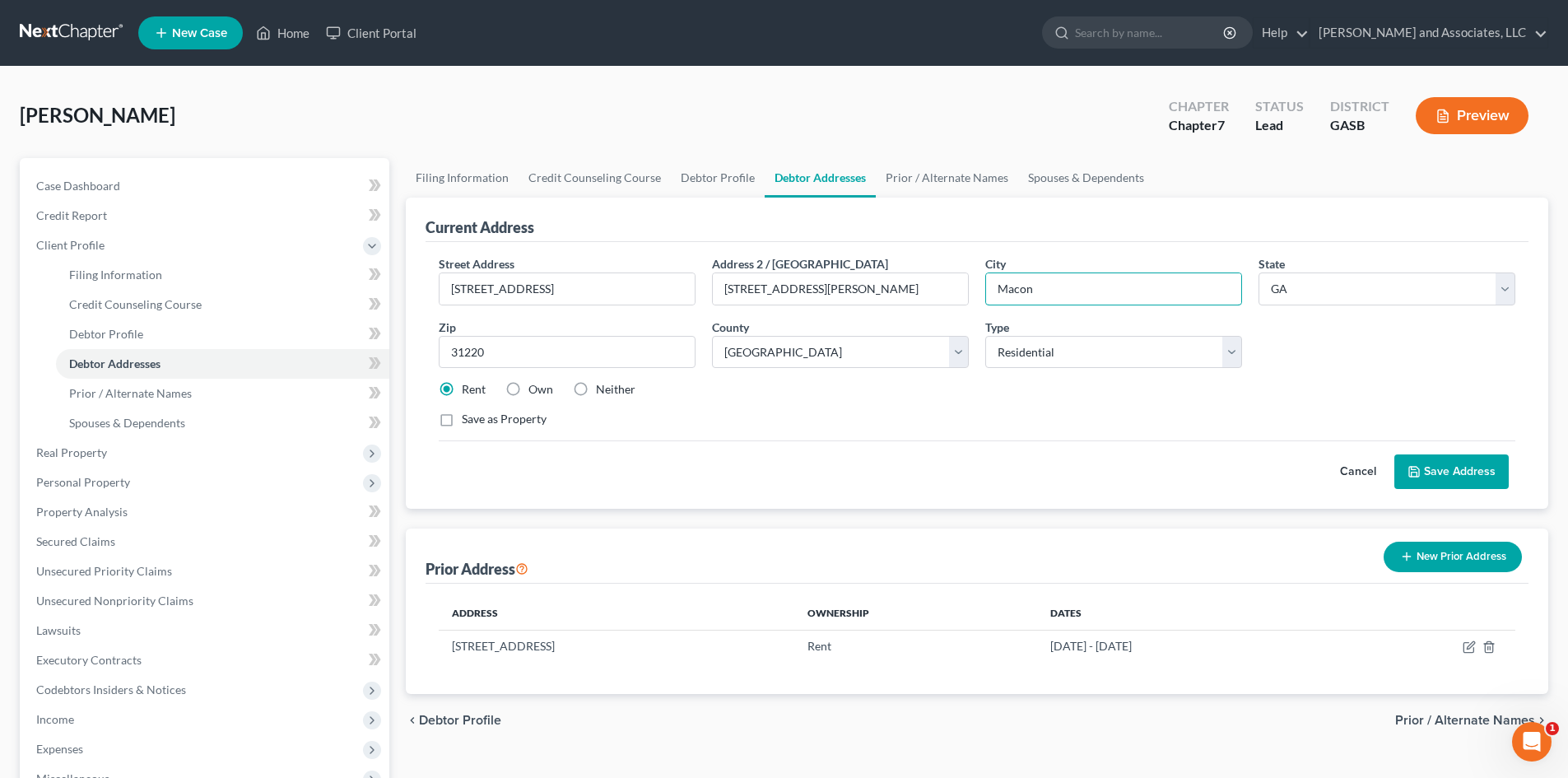
drag, startPoint x: 1034, startPoint y: 287, endPoint x: 970, endPoint y: 297, distance: 64.8
click at [970, 297] on div "Street Address * [STREET_ADDRESS] Address [STREET_ADDRESS][PERSON_NAME] * Macon…" at bounding box center [976, 349] width 1093 height 186
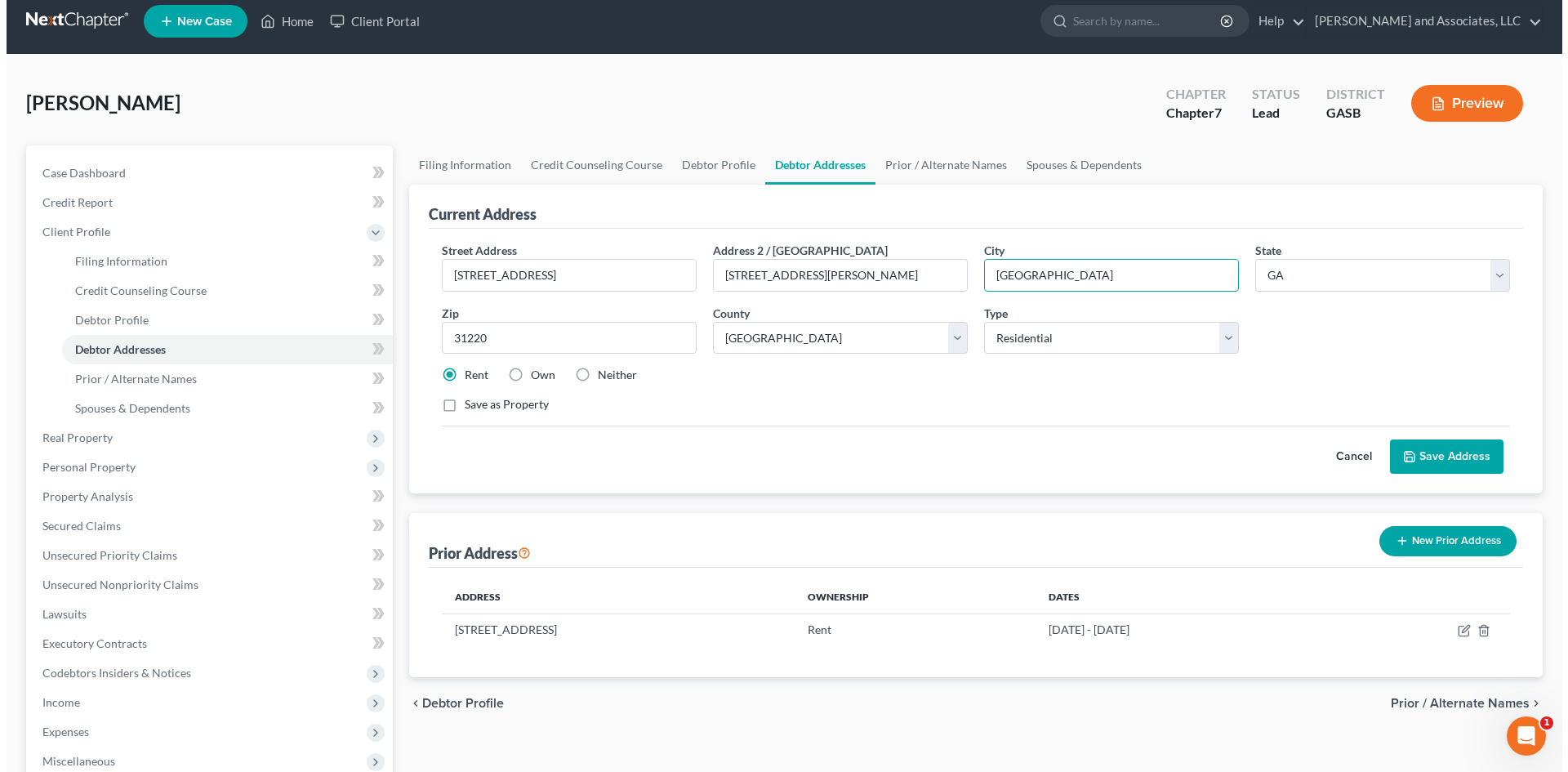
scroll to position [11, 0]
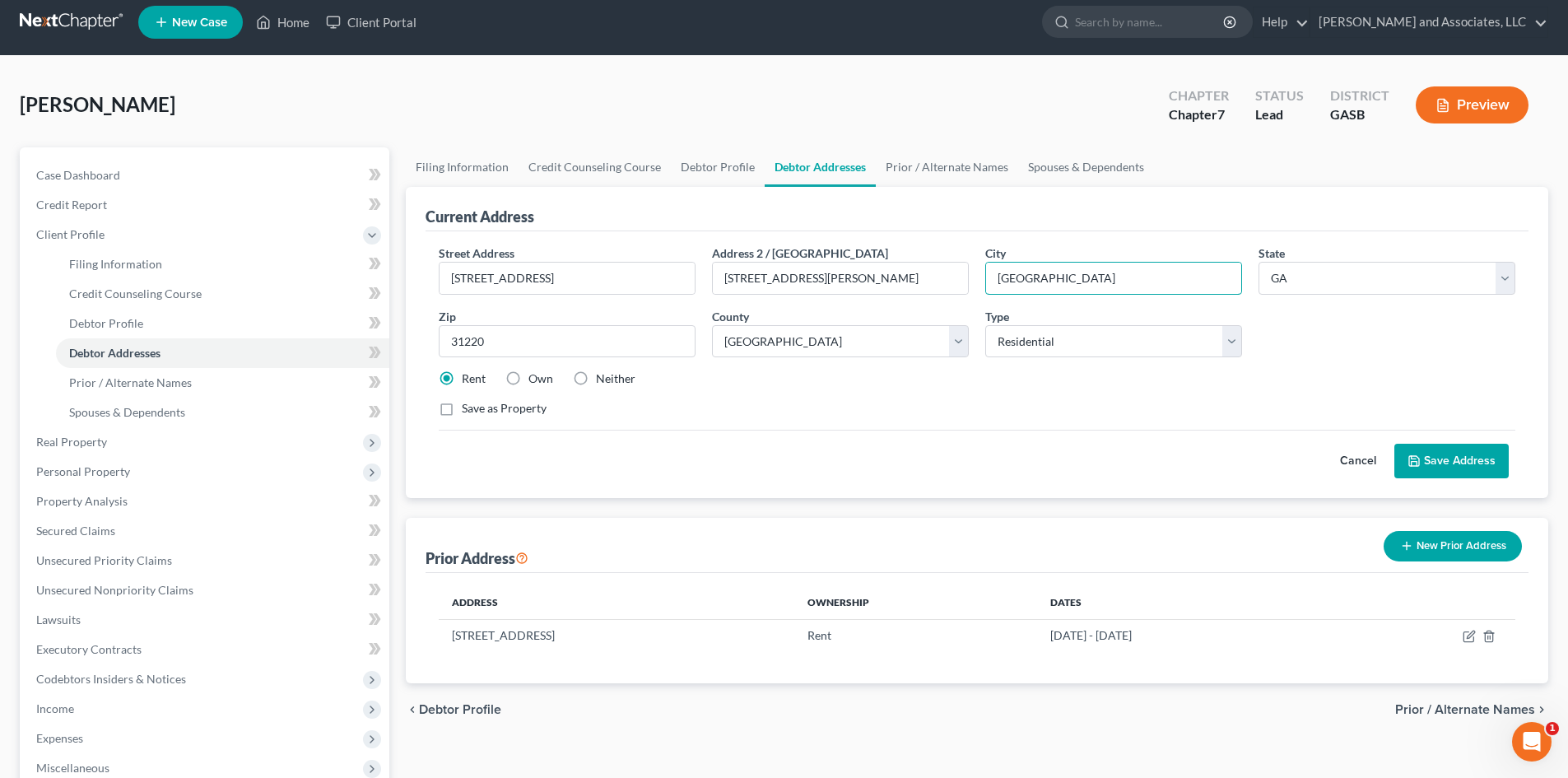
type input "[GEOGRAPHIC_DATA]"
click at [1461, 455] on button "Save Address" at bounding box center [1451, 460] width 114 height 35
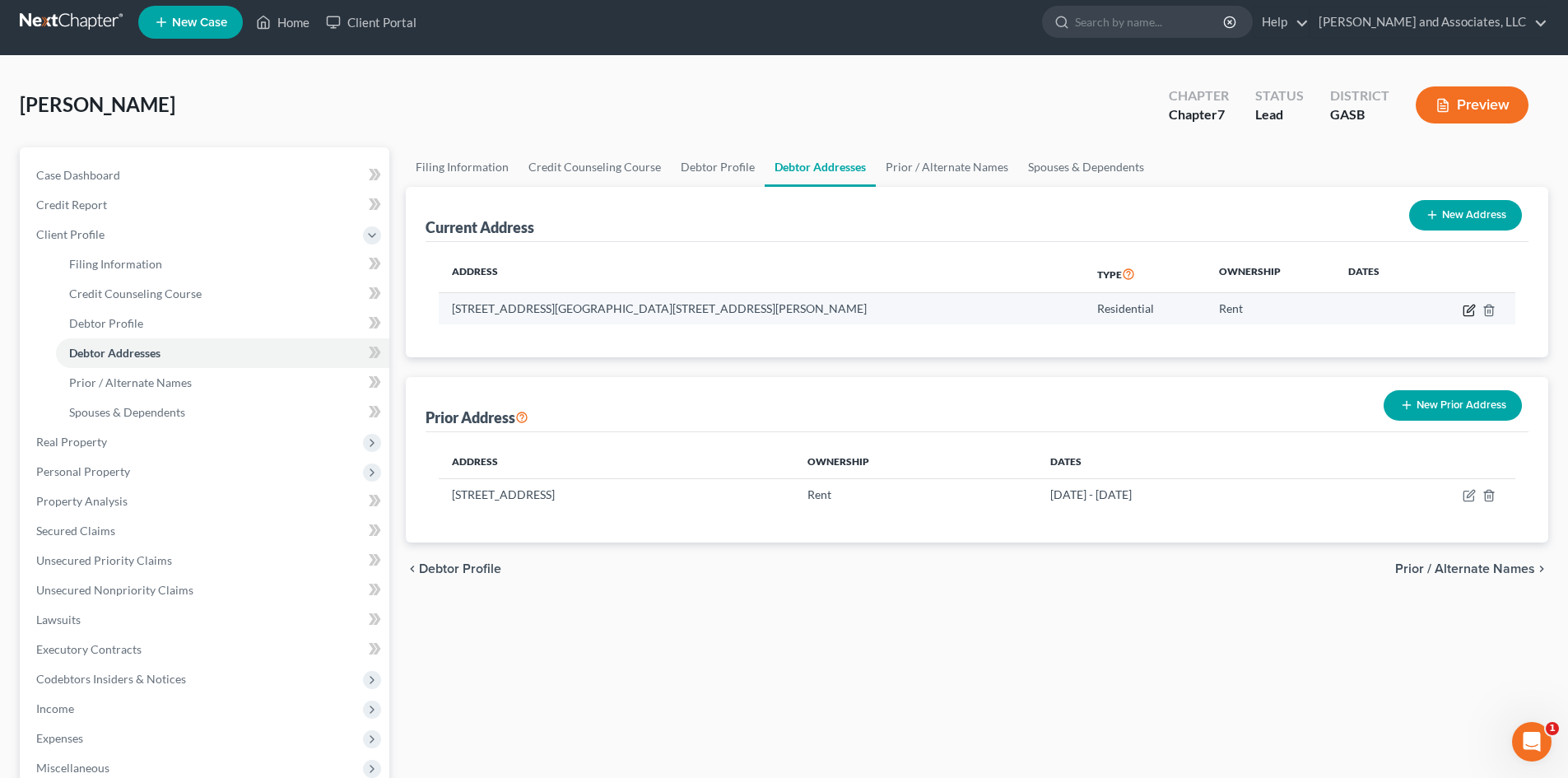
click at [1471, 306] on icon "button" at bounding box center [1470, 308] width 7 height 7
select select "10"
select select "0"
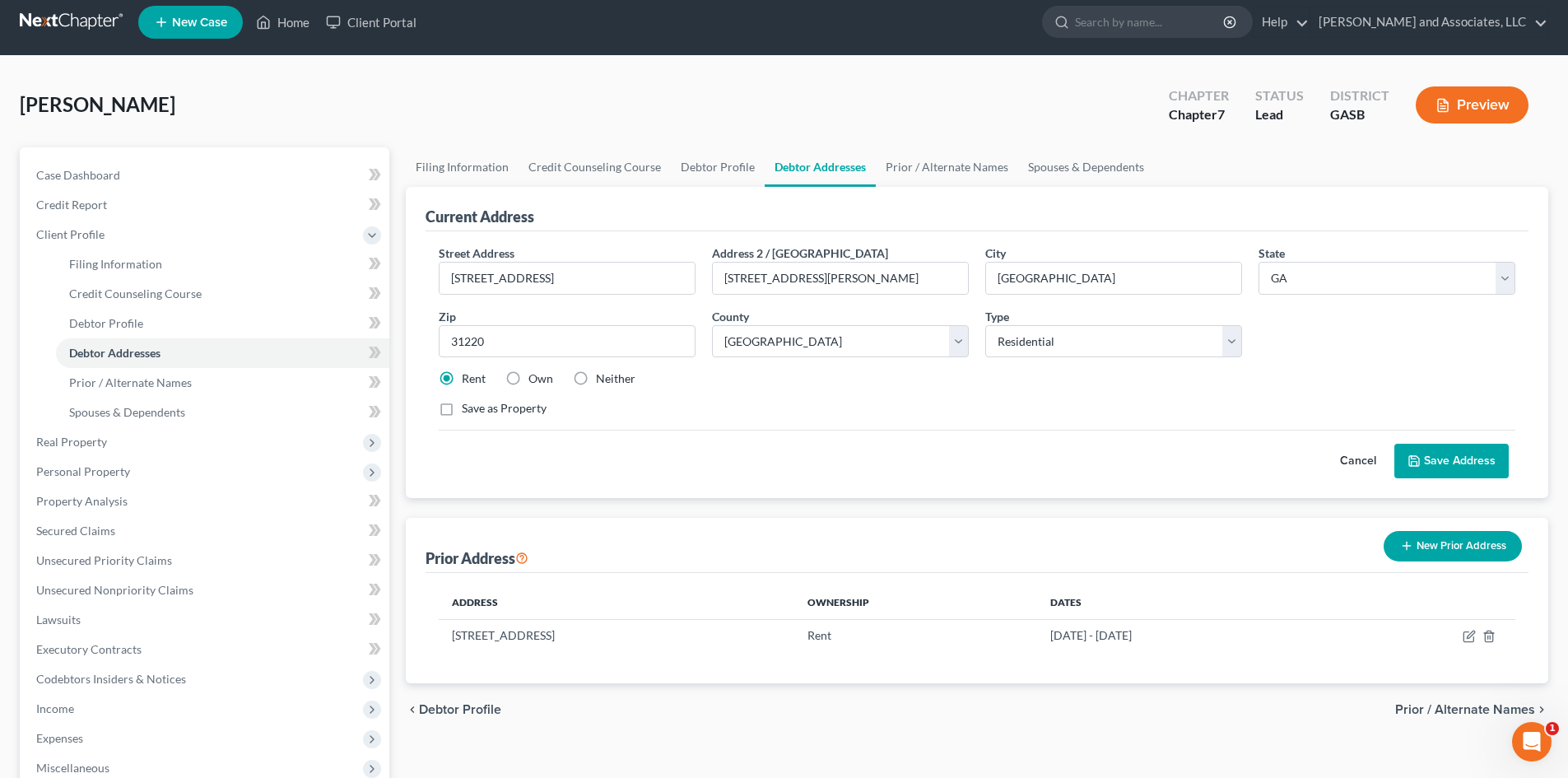
click at [1463, 106] on button "Preview" at bounding box center [1471, 105] width 113 height 37
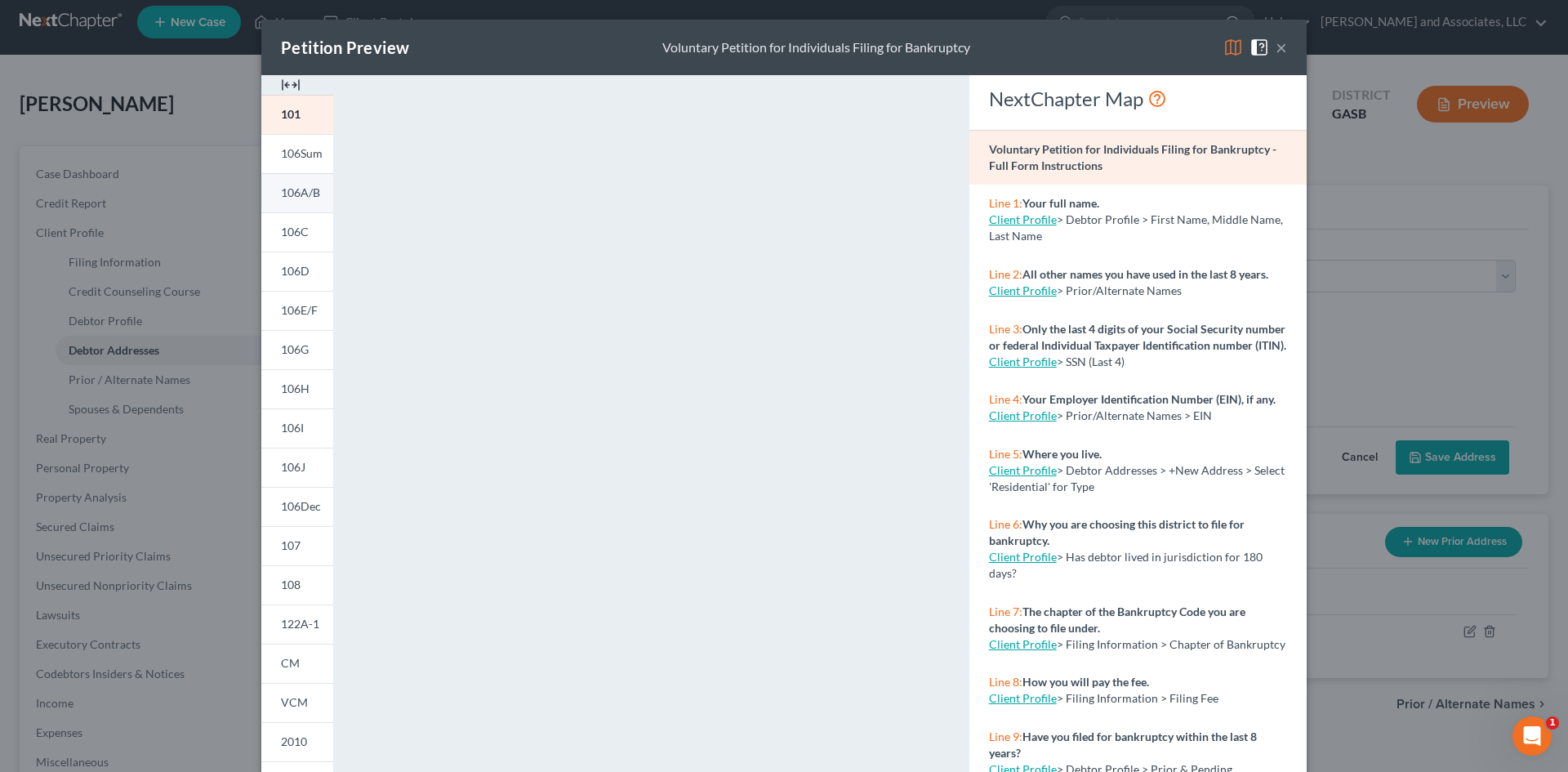
click at [298, 189] on span "106A/B" at bounding box center [300, 193] width 40 height 14
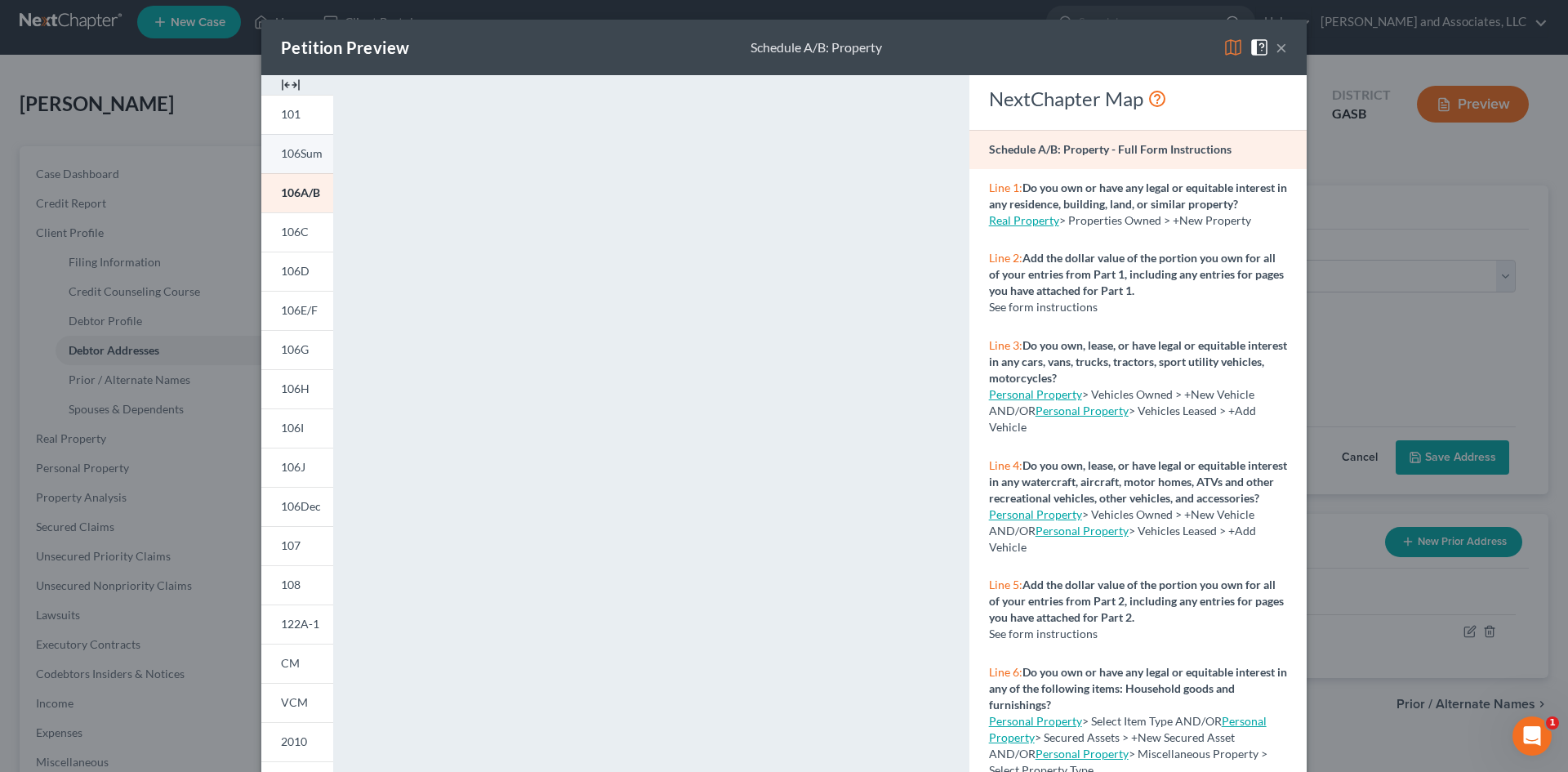
click at [295, 144] on link "106Sum" at bounding box center [297, 153] width 72 height 40
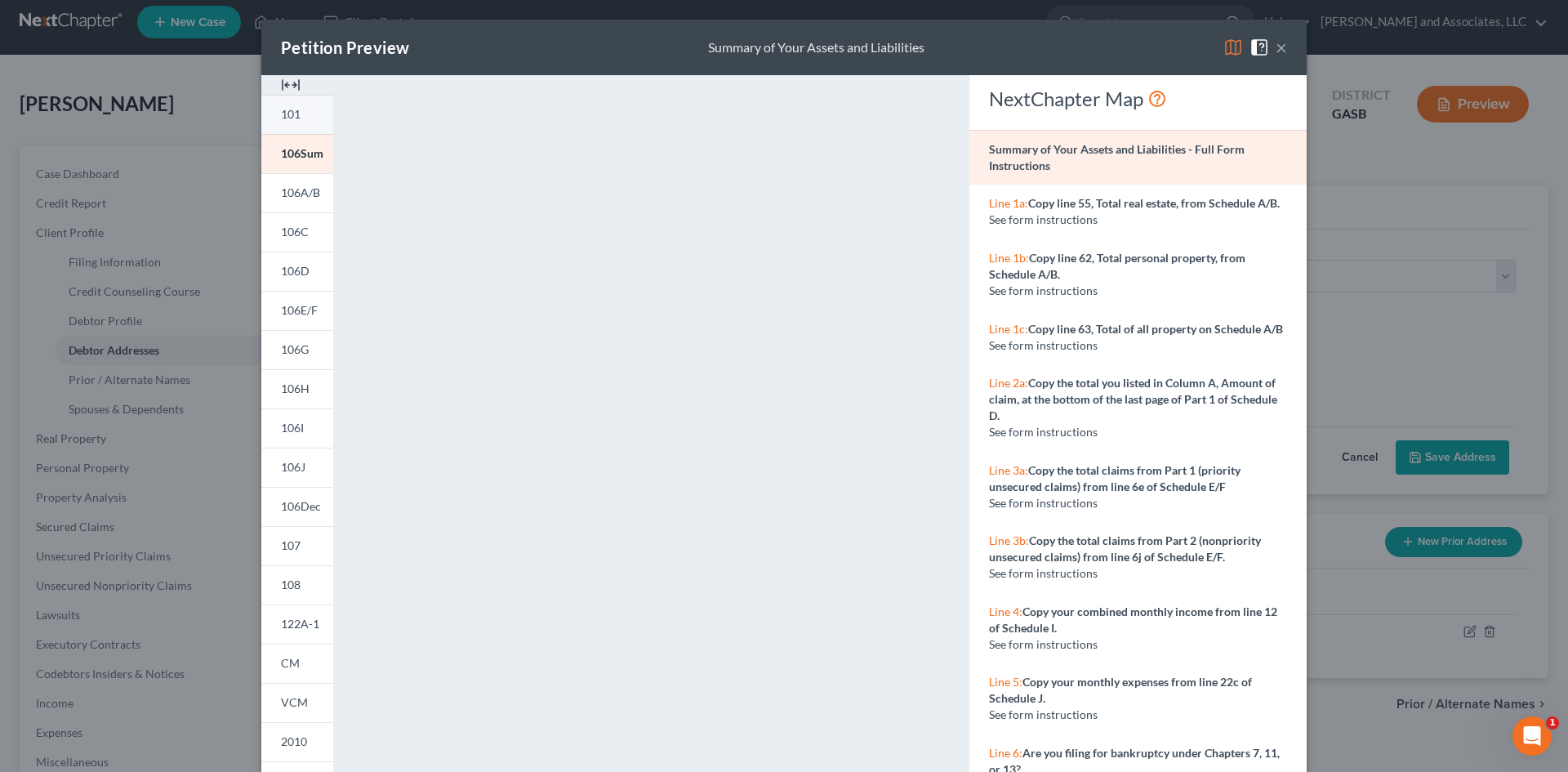
click at [301, 113] on link "101" at bounding box center [297, 114] width 72 height 40
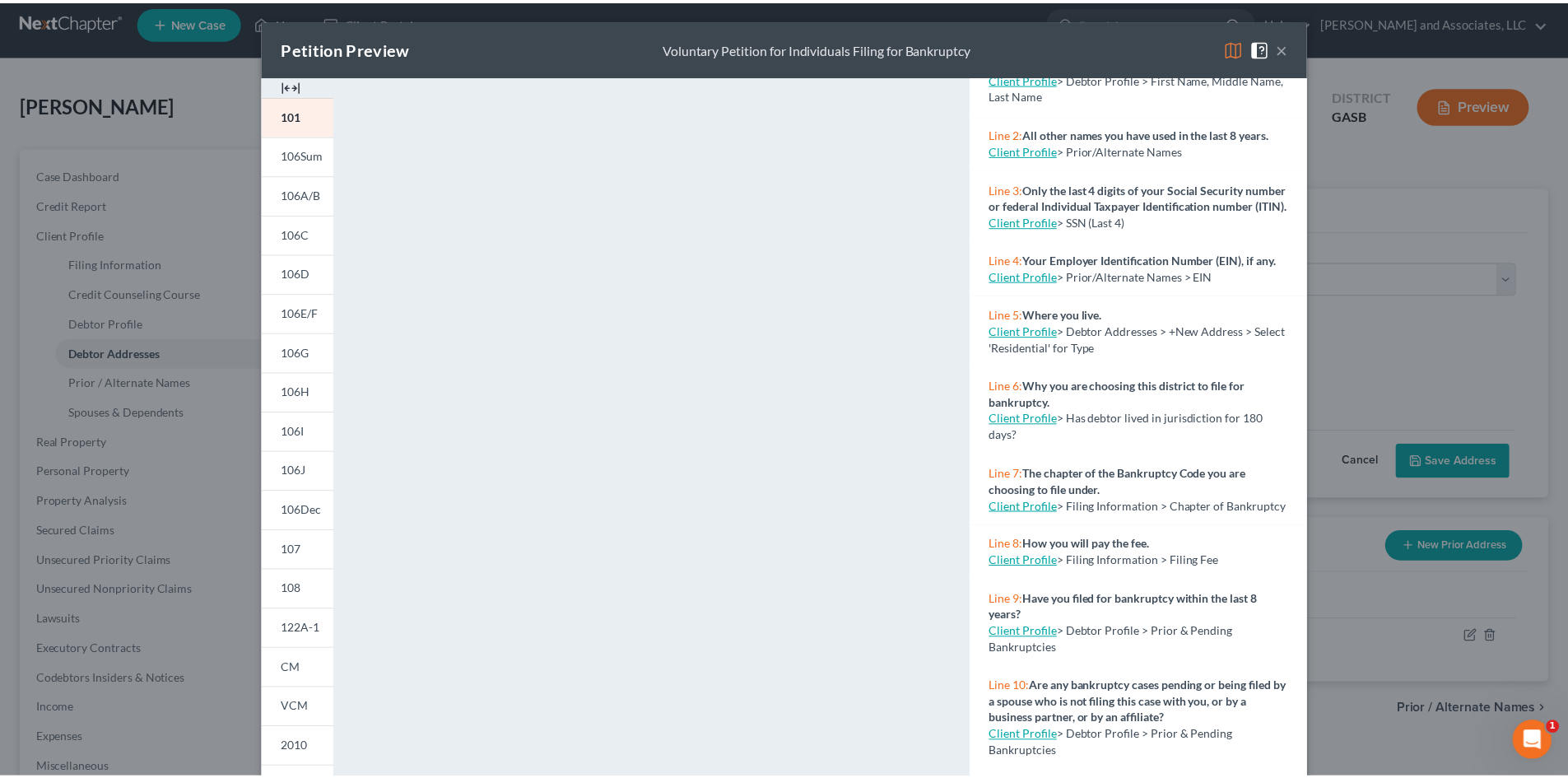
scroll to position [176, 0]
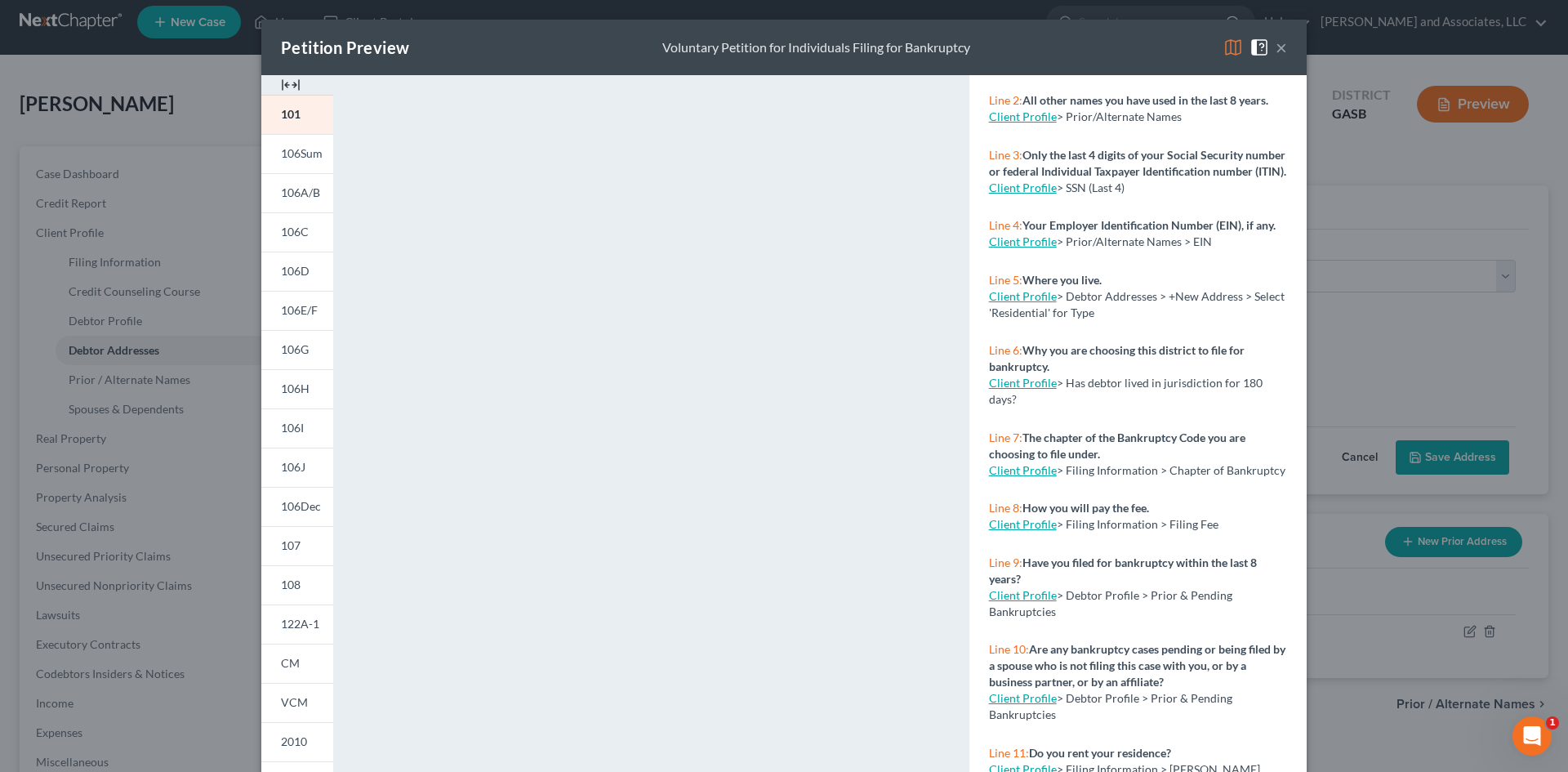
click at [1276, 47] on button "×" at bounding box center [1281, 48] width 11 height 19
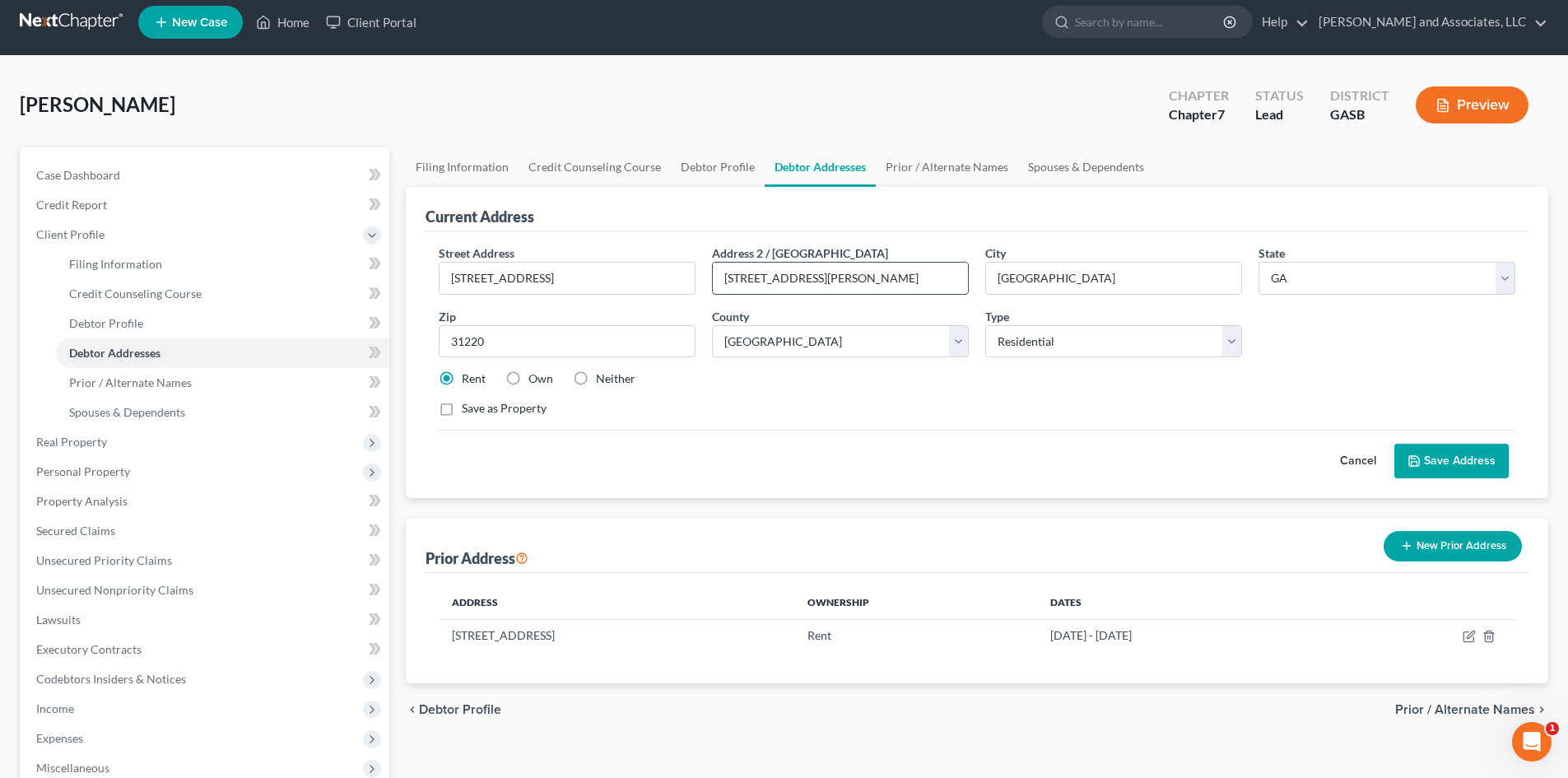
click at [833, 279] on input "[STREET_ADDRESS][PERSON_NAME]" at bounding box center [841, 278] width 255 height 31
click at [833, 279] on input "[STREET_ADDRESS][PERSON_NAME]" at bounding box center [841, 278] width 255 height 31
type input "1"
click at [1045, 283] on input "[GEOGRAPHIC_DATA]" at bounding box center [1114, 278] width 255 height 31
type input "D"
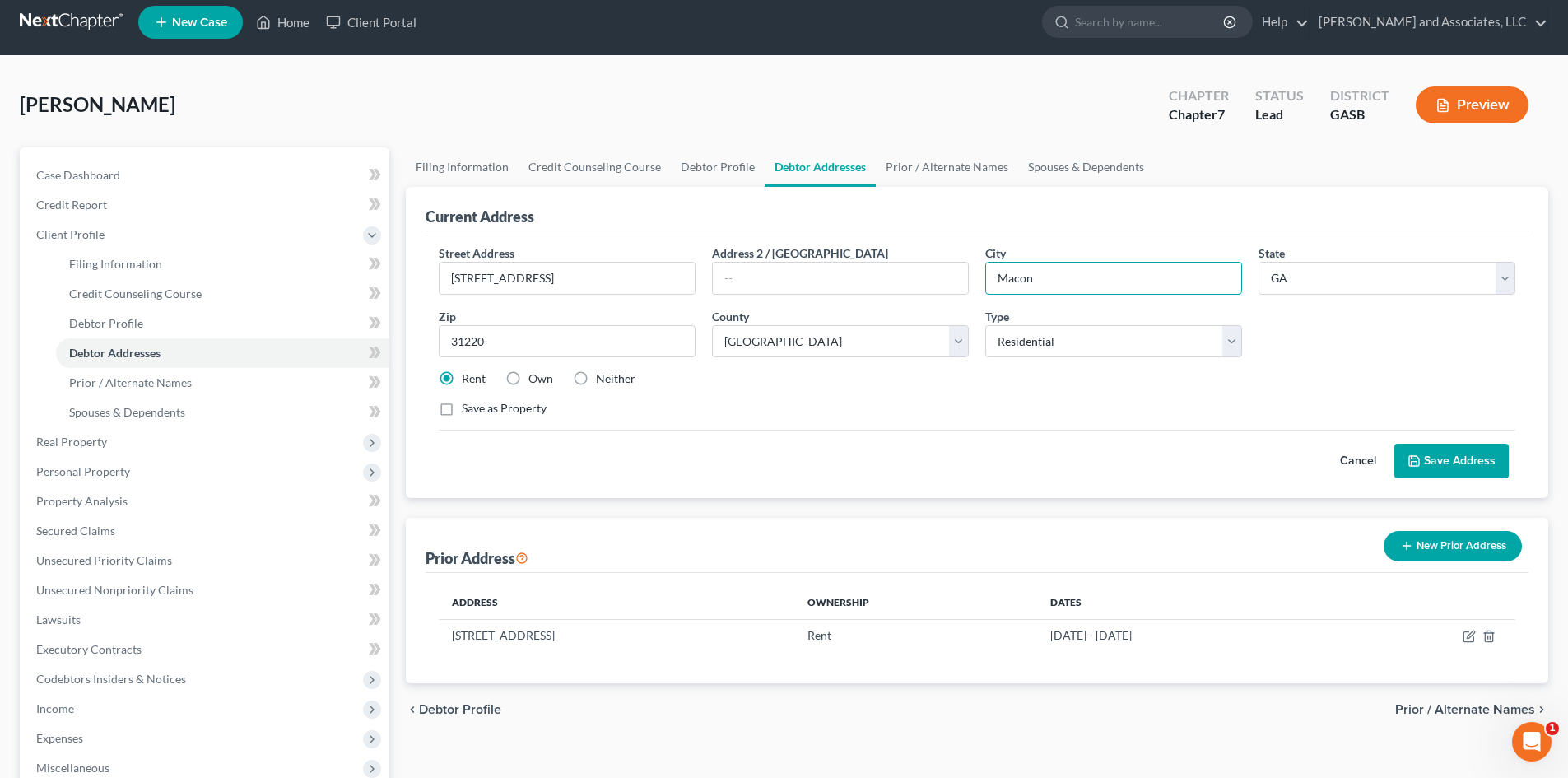
type input "Macon"
click at [1457, 463] on button "Save Address" at bounding box center [1451, 460] width 114 height 35
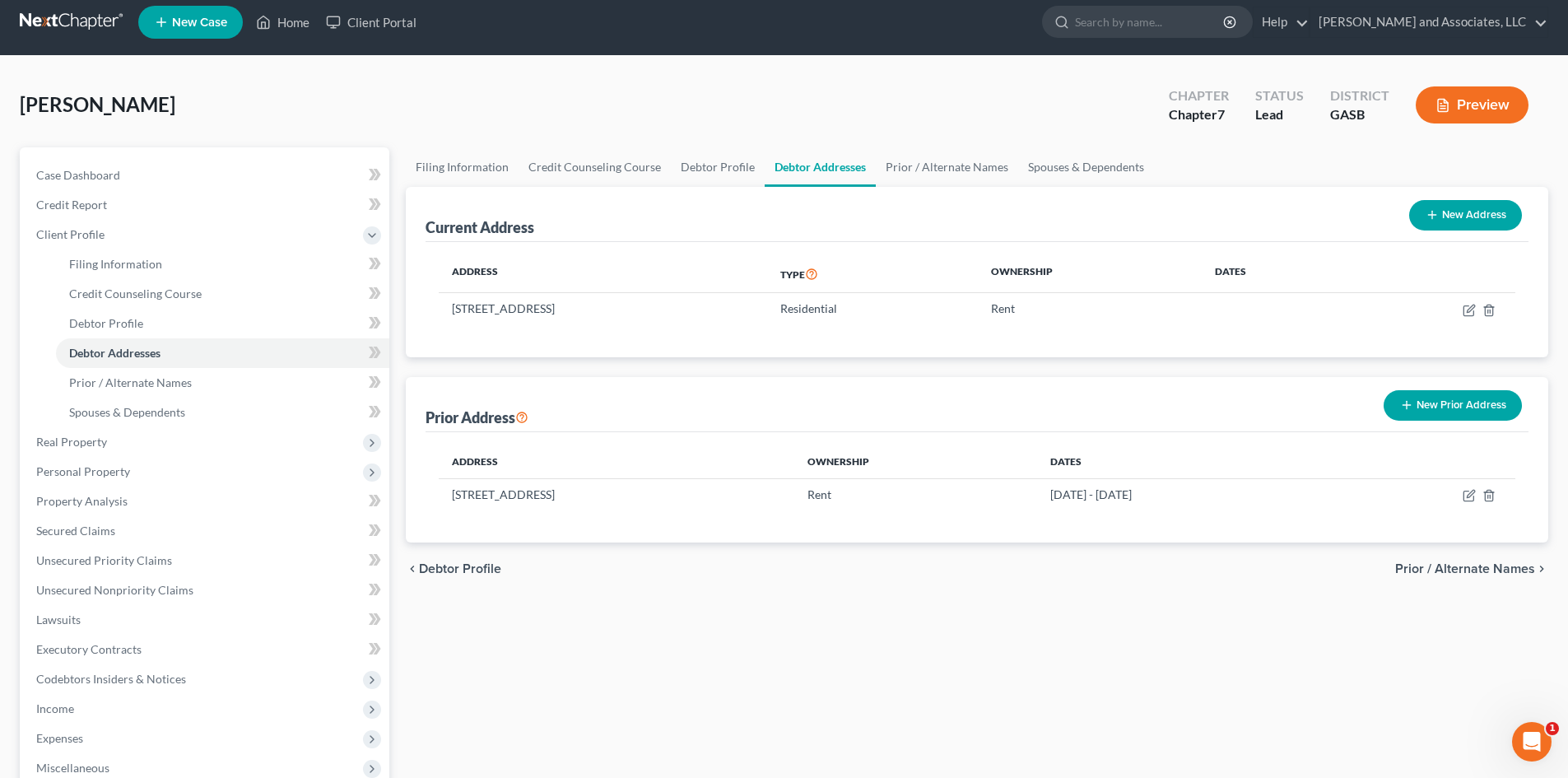
click at [1446, 199] on div "New Address" at bounding box center [1465, 215] width 126 height 43
click at [1448, 215] on button "New Address" at bounding box center [1465, 216] width 113 height 30
select select "0"
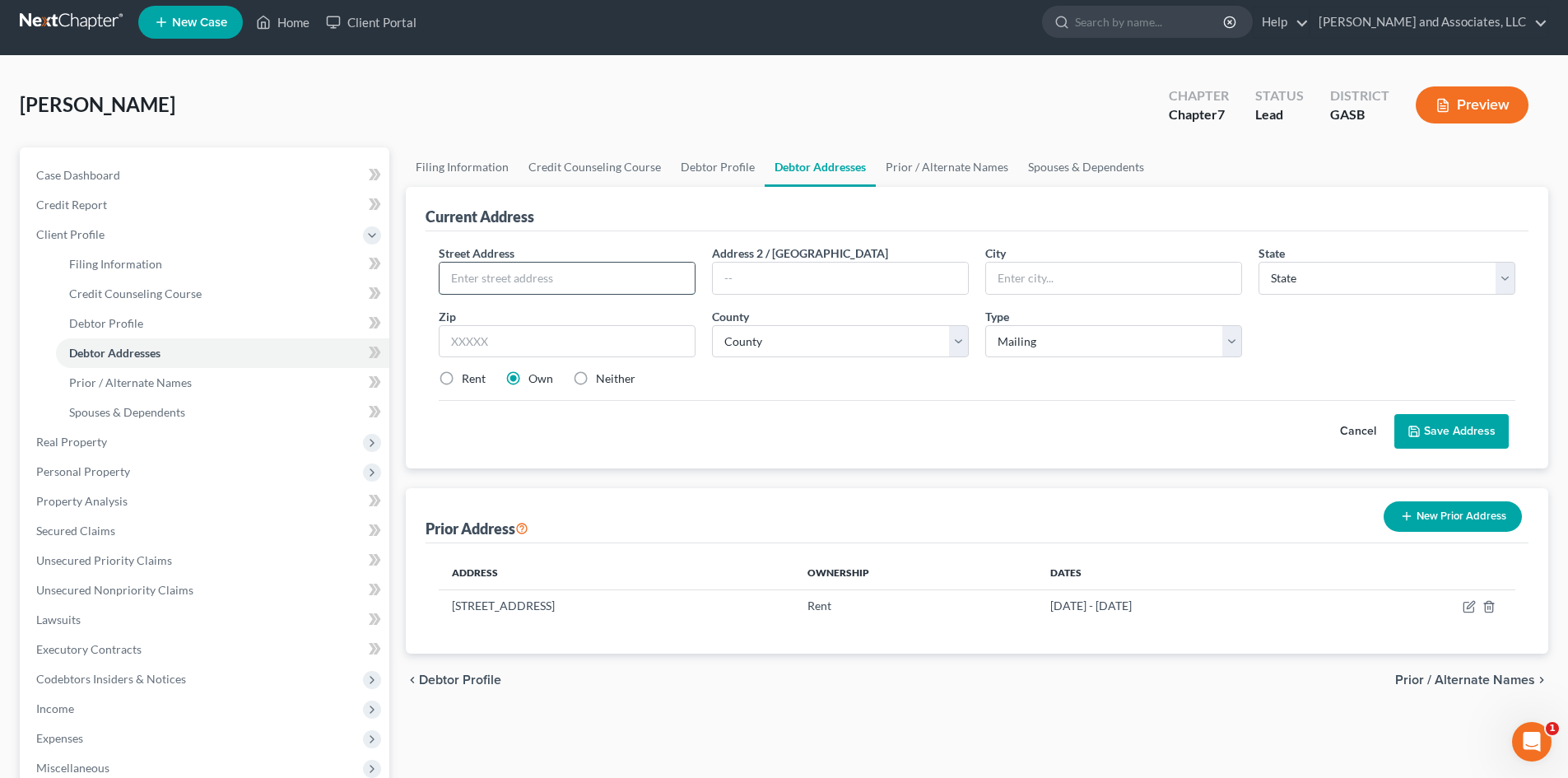
click at [473, 280] on input "text" at bounding box center [568, 278] width 255 height 31
type input "[STREET_ADDRESS]"
type input "[GEOGRAPHIC_DATA]"
click at [1513, 280] on select "State [US_STATE] AK AR AZ CA CO CT DE DC [GEOGRAPHIC_DATA] [GEOGRAPHIC_DATA] GU…" at bounding box center [1387, 278] width 257 height 33
select select "10"
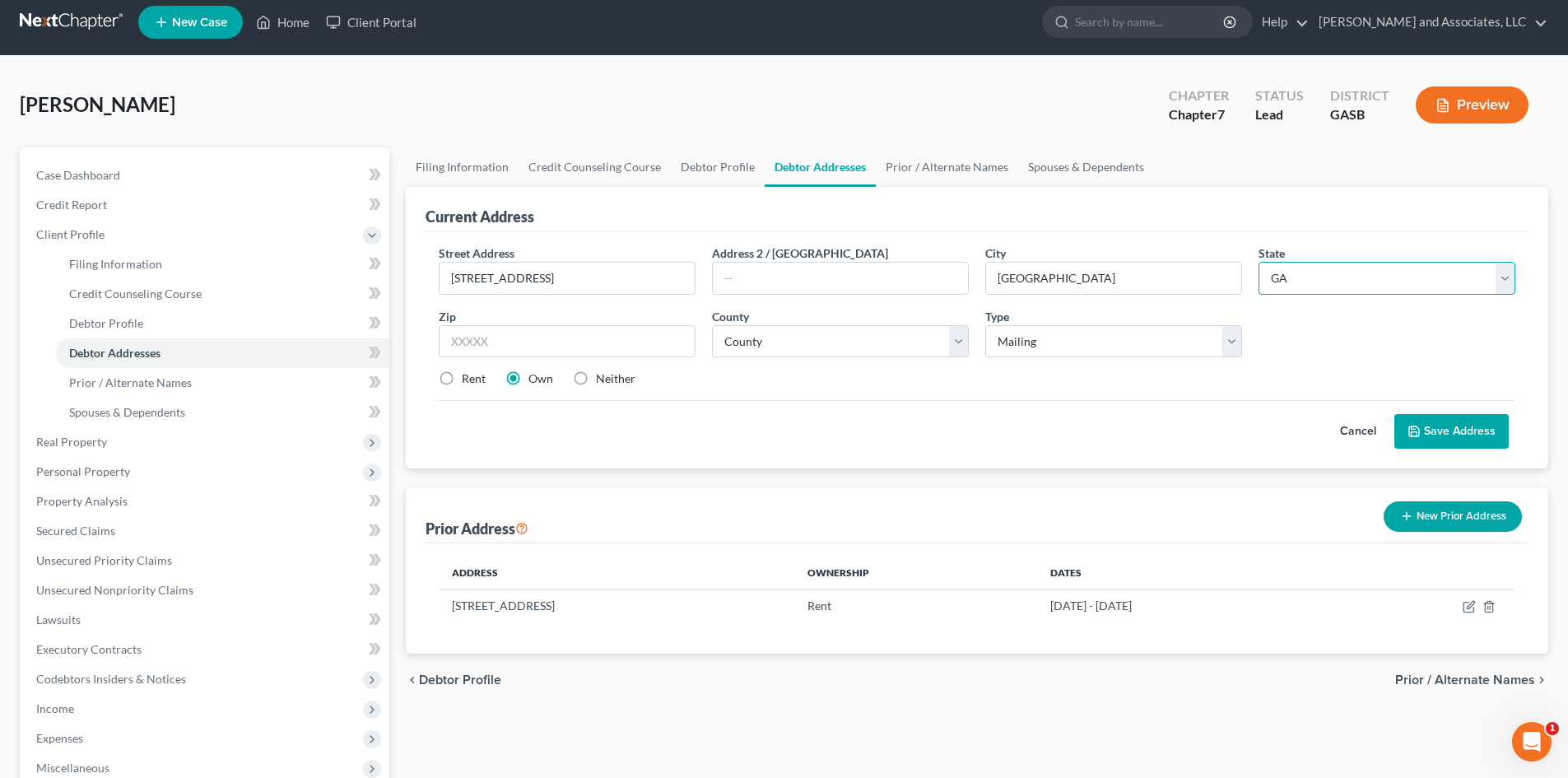
click at [1258, 262] on select "State [US_STATE] AK AR AZ CA CO CT DE DC [GEOGRAPHIC_DATA] [GEOGRAPHIC_DATA] GU…" at bounding box center [1387, 278] width 257 height 33
click at [499, 342] on input "text" at bounding box center [568, 342] width 257 height 33
type input "31021"
click at [958, 344] on select "County [GEOGRAPHIC_DATA] [GEOGRAPHIC_DATA] [GEOGRAPHIC_DATA] [GEOGRAPHIC_DATA] …" at bounding box center [841, 342] width 257 height 33
select select "86"
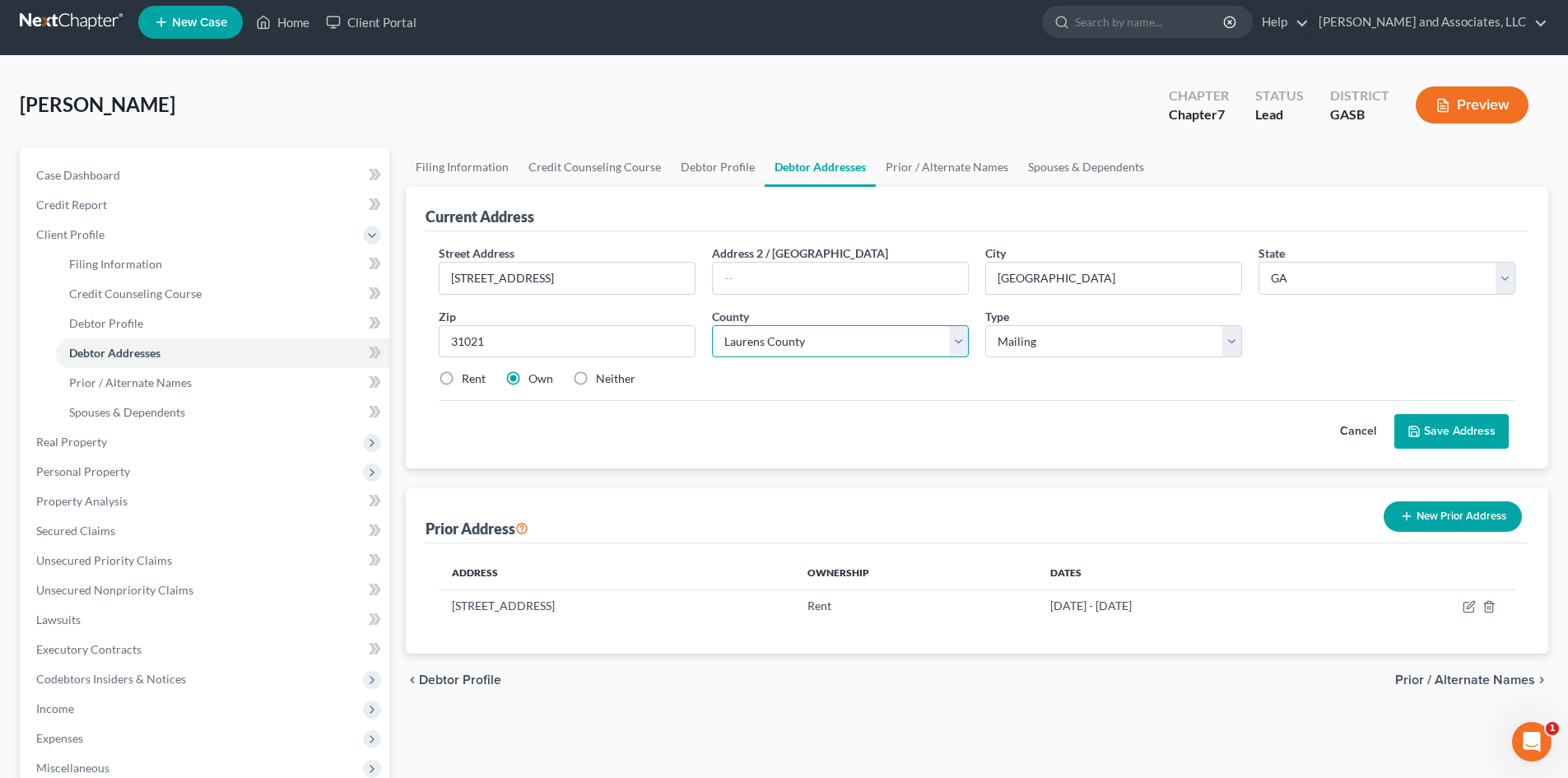
click at [712, 326] on select "County [GEOGRAPHIC_DATA] [GEOGRAPHIC_DATA] [GEOGRAPHIC_DATA] [GEOGRAPHIC_DATA] …" at bounding box center [841, 342] width 257 height 33
click at [1443, 423] on button "Save Address" at bounding box center [1451, 431] width 114 height 35
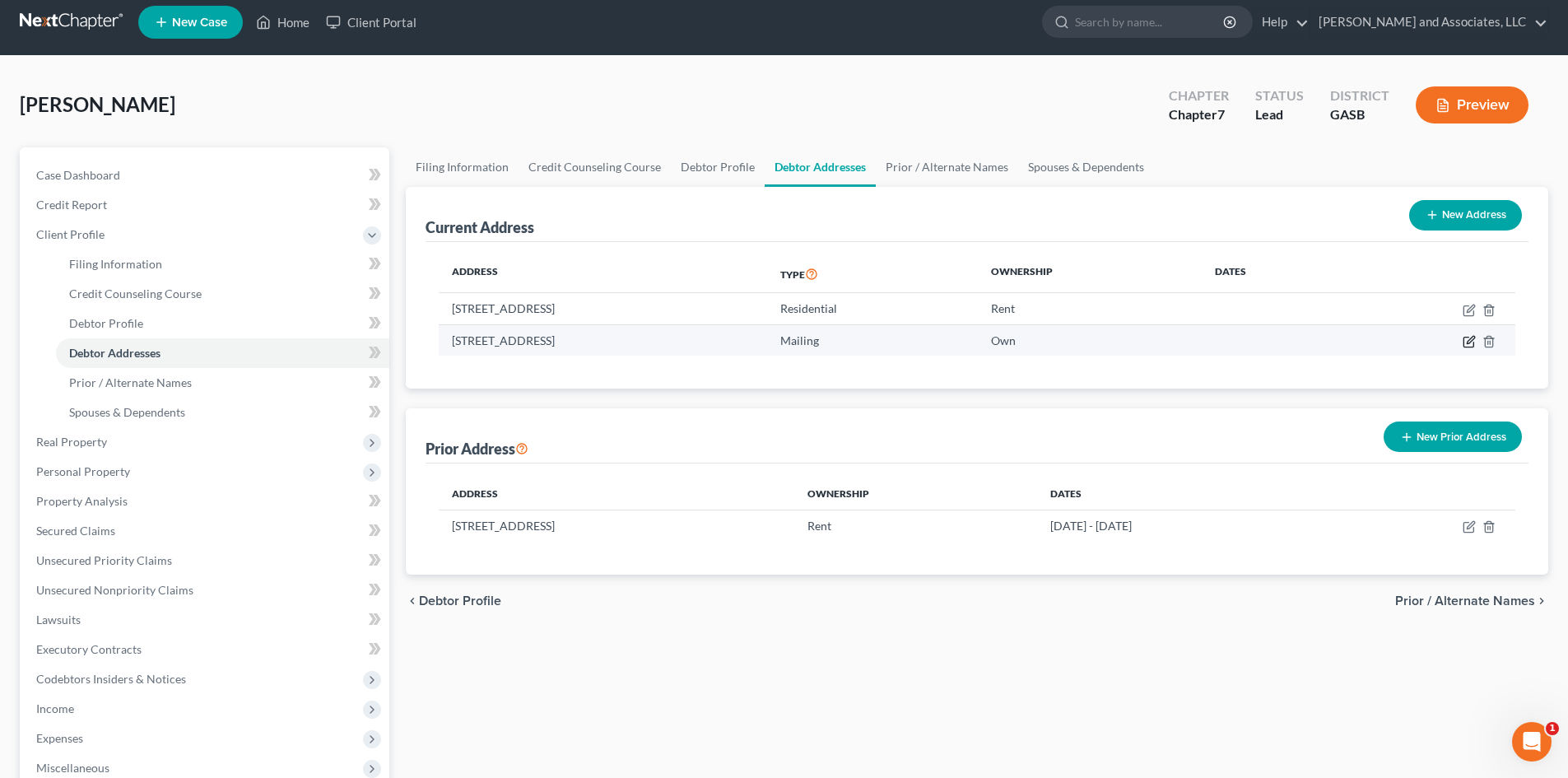
click at [1468, 336] on icon "button" at bounding box center [1469, 342] width 13 height 13
select select "10"
select select "86"
select select "0"
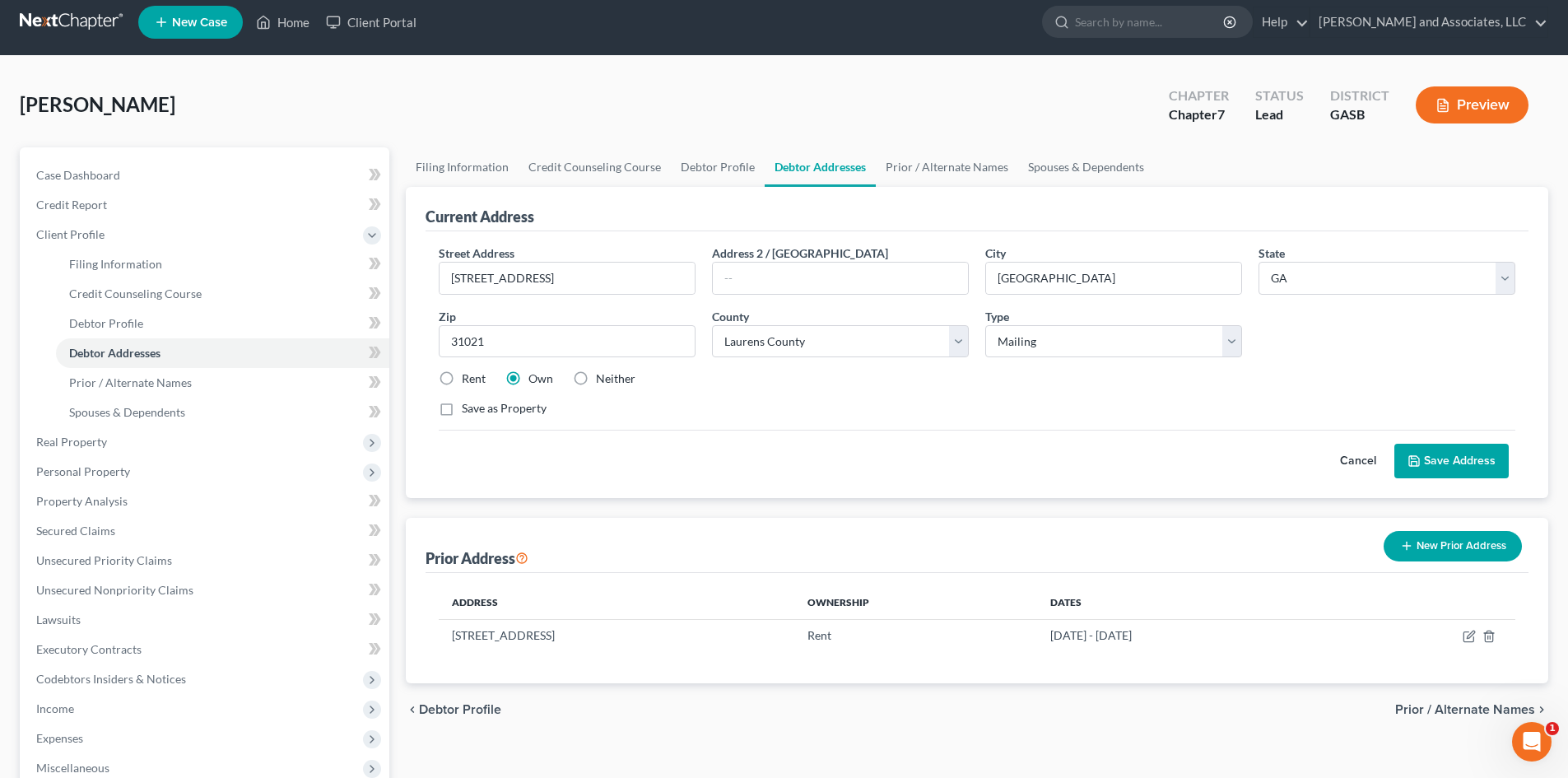
click at [596, 376] on label "Neither" at bounding box center [615, 379] width 40 height 17
click at [602, 376] on input "Neither" at bounding box center [608, 376] width 11 height 11
radio input "true"
click at [1469, 459] on button "Save Address" at bounding box center [1451, 460] width 114 height 35
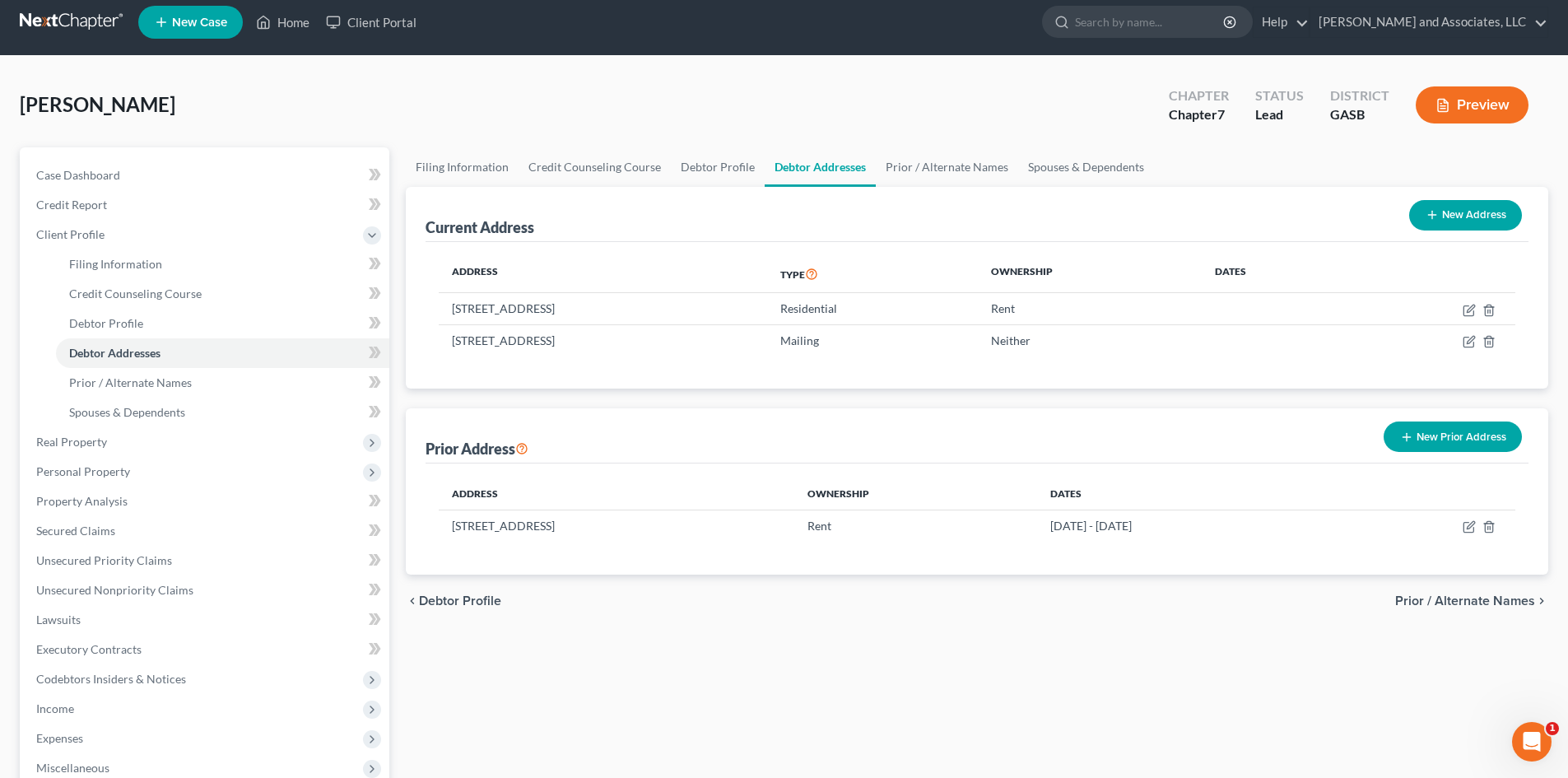
click at [1474, 108] on button "Preview" at bounding box center [1471, 105] width 113 height 37
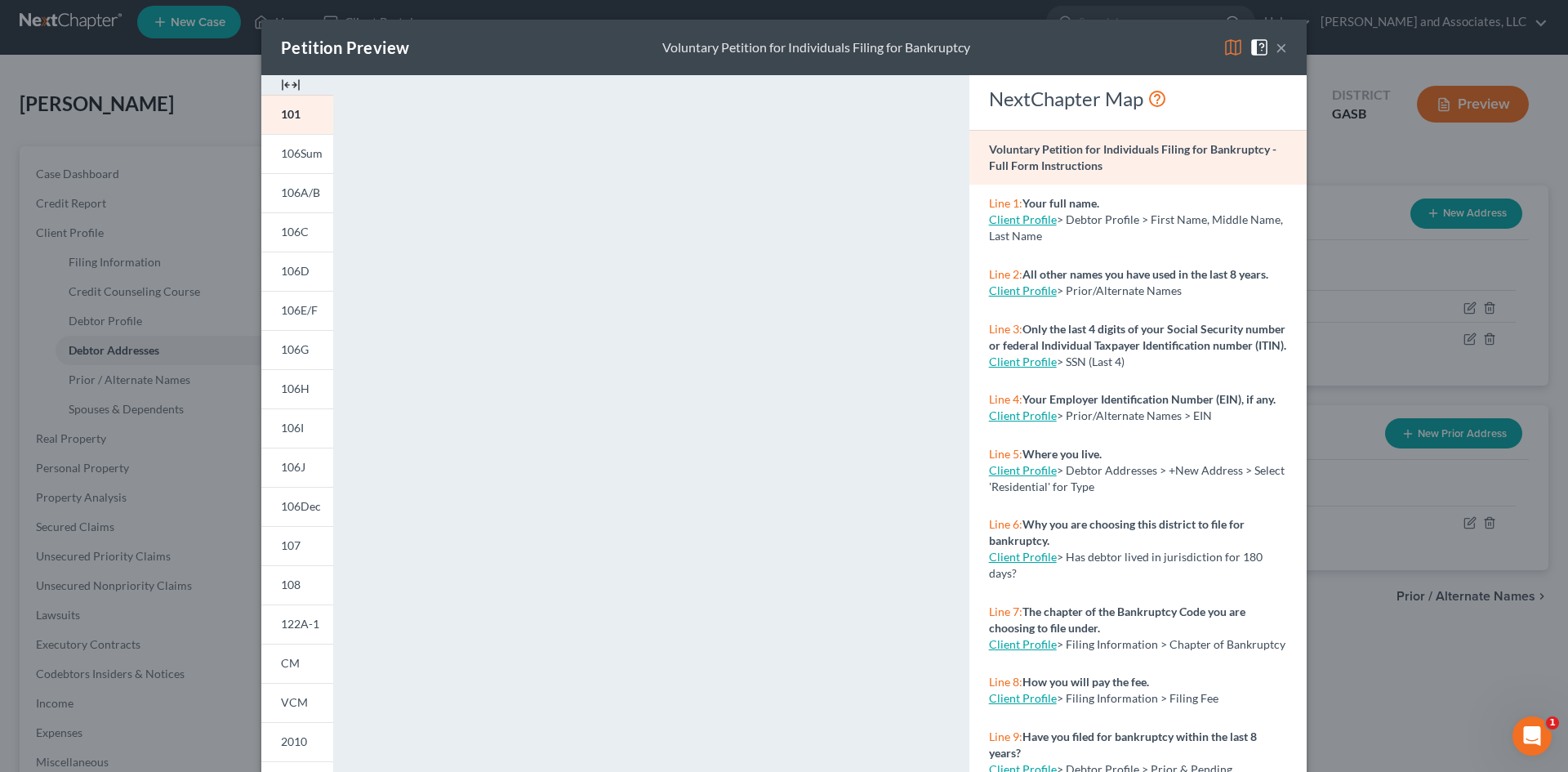
click at [1276, 49] on button "×" at bounding box center [1281, 48] width 11 height 19
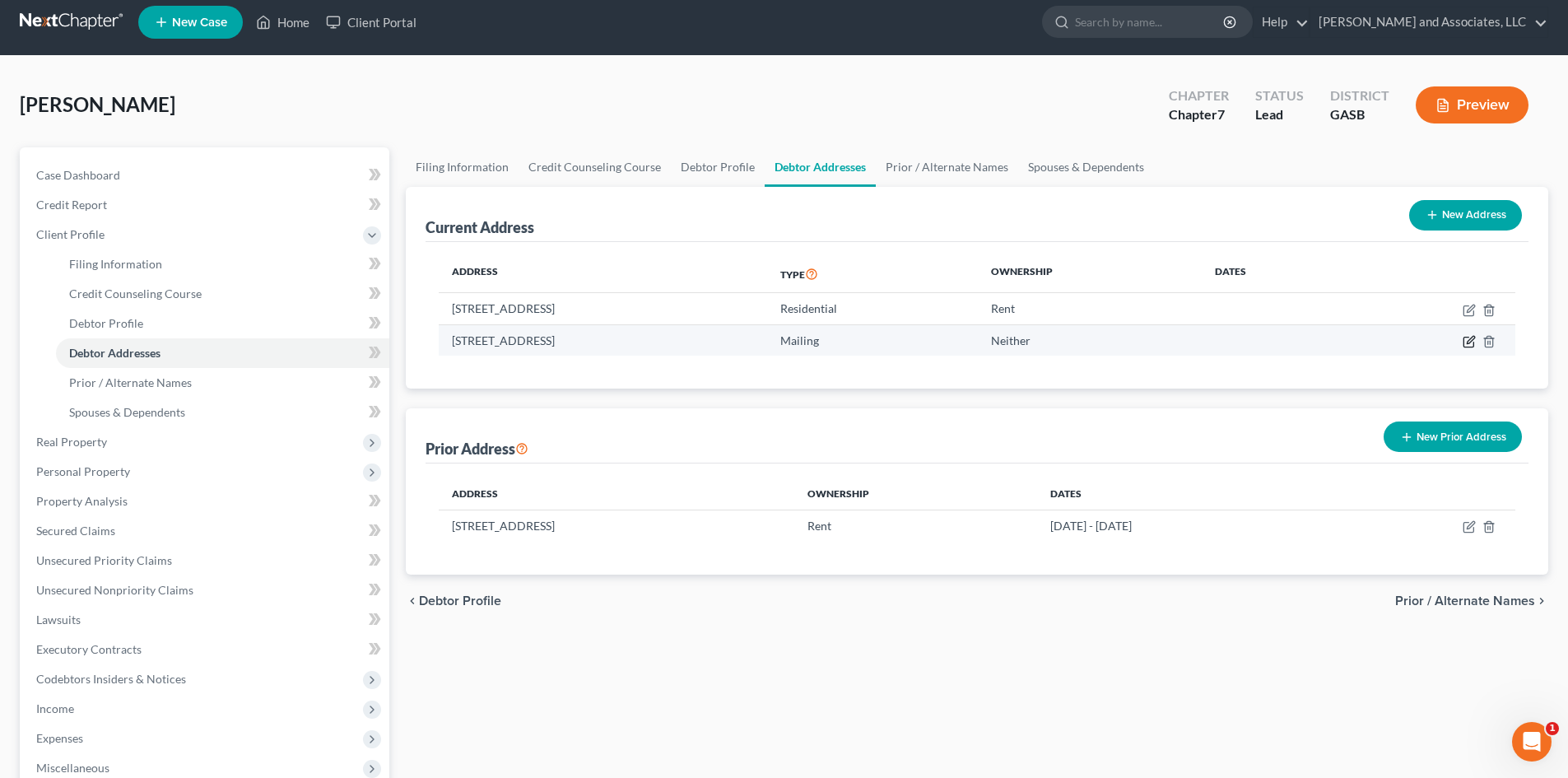
click at [1470, 341] on icon "button" at bounding box center [1469, 342] width 13 height 13
select select "10"
select select "86"
select select "0"
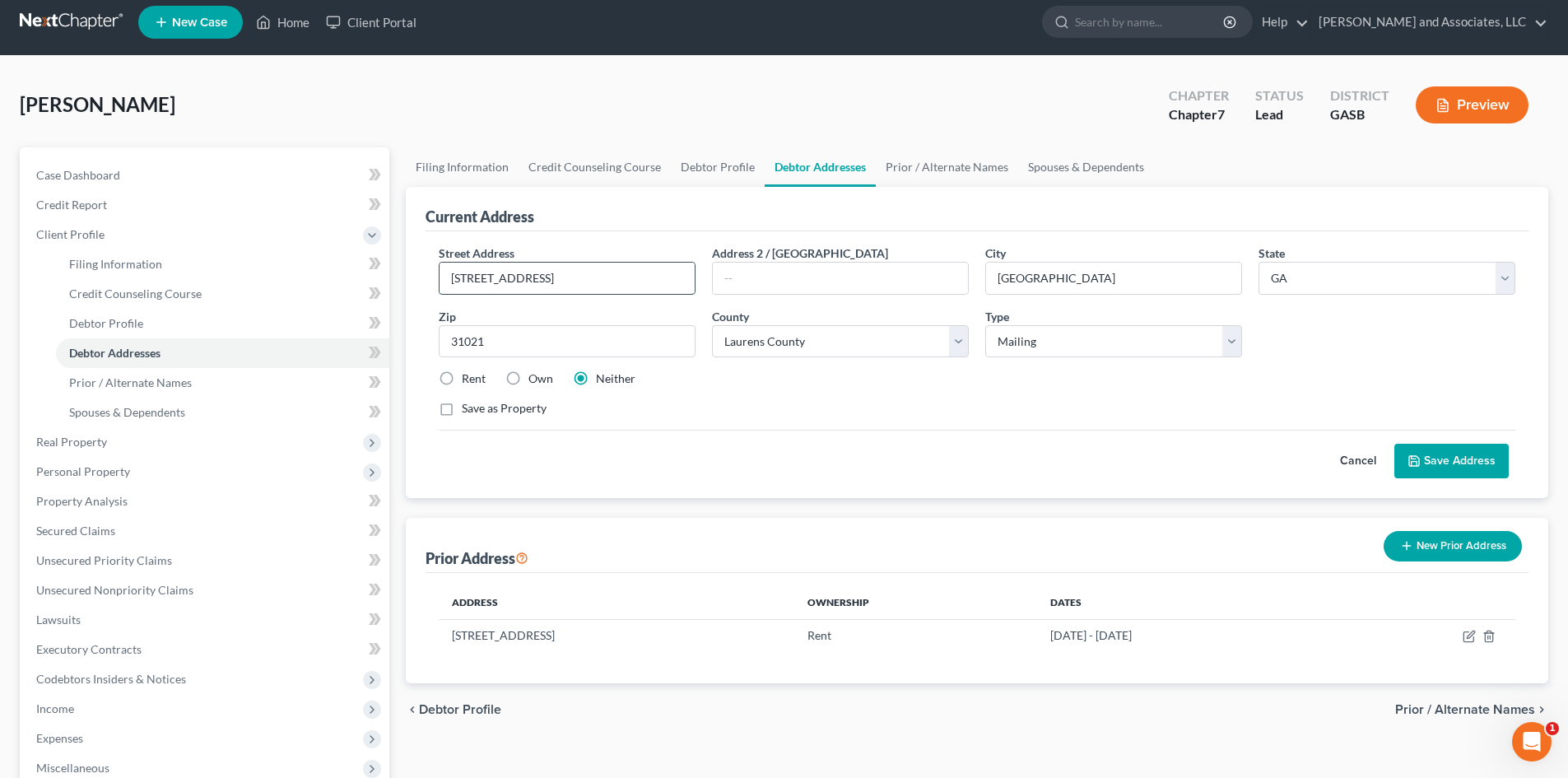
click at [471, 286] on input "[STREET_ADDRESS]" at bounding box center [568, 278] width 255 height 31
type input "[STREET_ADDRESS][PERSON_NAME]"
click at [769, 432] on div "Cancel Save Address" at bounding box center [977, 453] width 1077 height 49
click at [1454, 459] on button "Save Address" at bounding box center [1451, 460] width 114 height 35
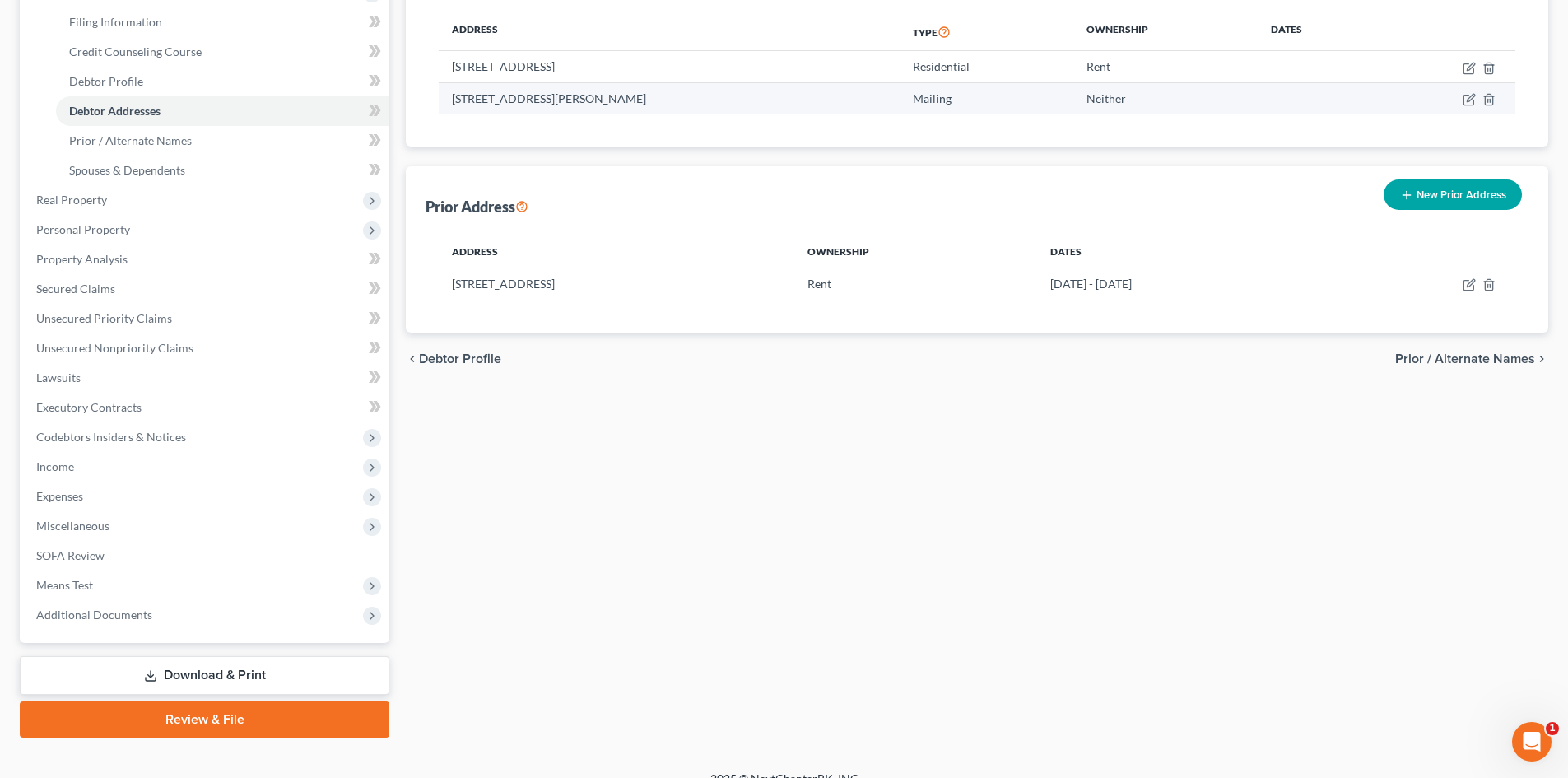
scroll to position [275, 0]
